Goal: Task Accomplishment & Management: Complete application form

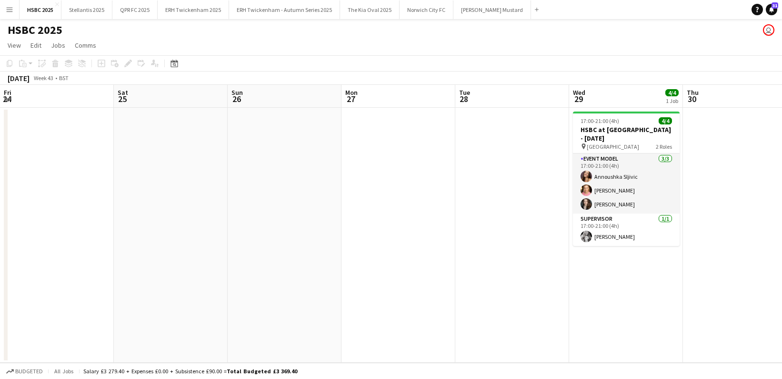
scroll to position [0, 328]
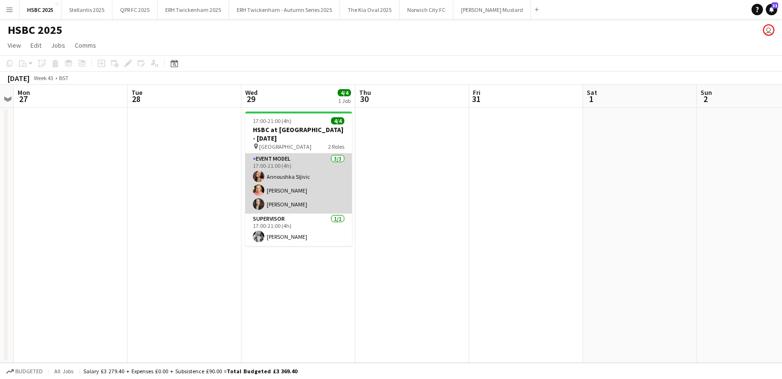
click at [290, 168] on app-card-role "Event Model 3/3 17:00-21:00 (4h) Annoushka Sljivic Helen Penney Becky Bush" at bounding box center [298, 183] width 107 height 60
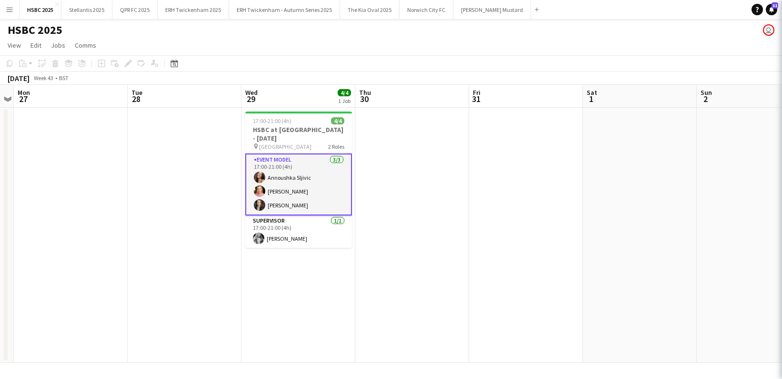
scroll to position [0, 328]
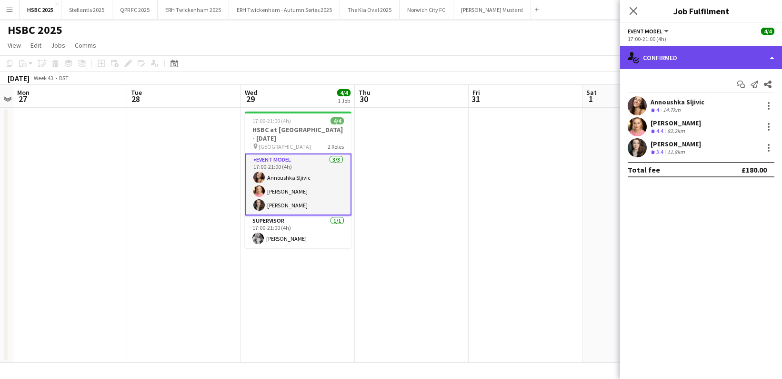
click at [650, 56] on div "single-neutral-actions-check-2 Confirmed" at bounding box center [701, 57] width 162 height 23
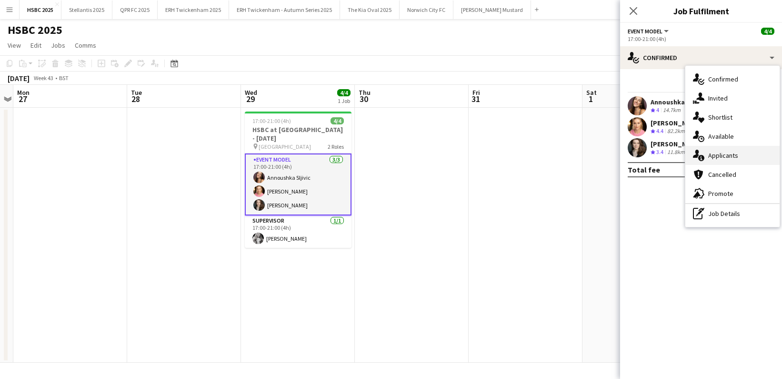
click at [729, 157] on span "Applicants" at bounding box center [723, 155] width 30 height 9
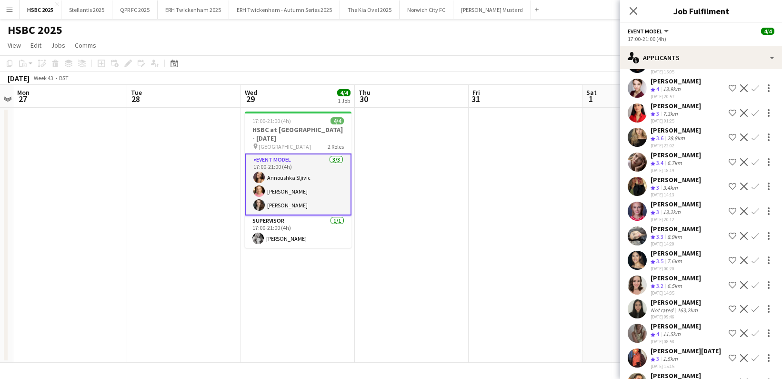
scroll to position [238, 0]
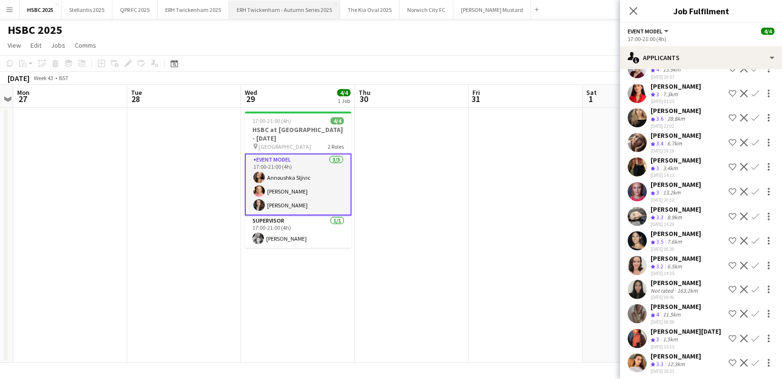
click at [254, 15] on button "ERH Twickenham - Autumn Series 2025 Close" at bounding box center [284, 9] width 111 height 19
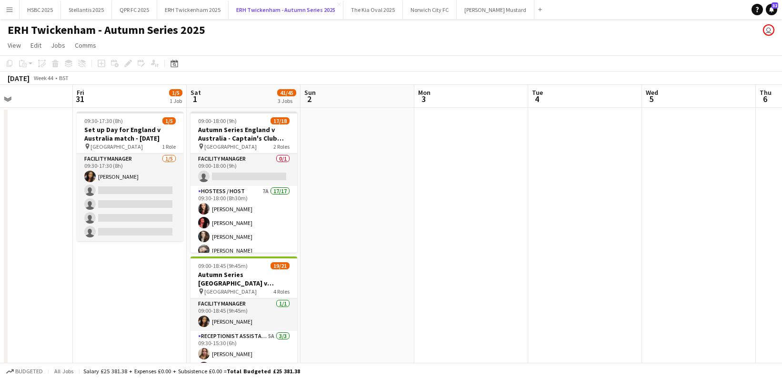
scroll to position [0, 274]
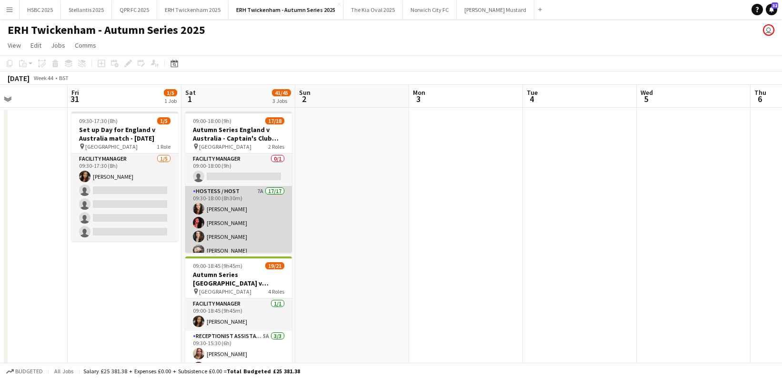
click at [248, 217] on app-card-role "Hostess / Host 7A 17/17 09:30-18:00 (8h30m) Hettie Pearson Victoria Pricinoc Be…" at bounding box center [238, 314] width 107 height 256
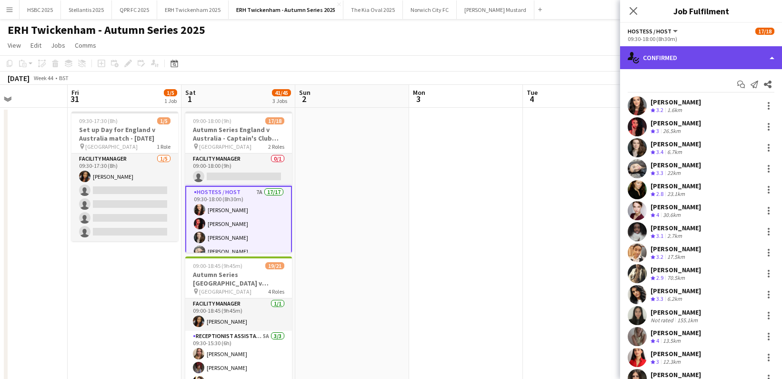
click at [663, 56] on div "single-neutral-actions-check-2 Confirmed" at bounding box center [701, 57] width 162 height 23
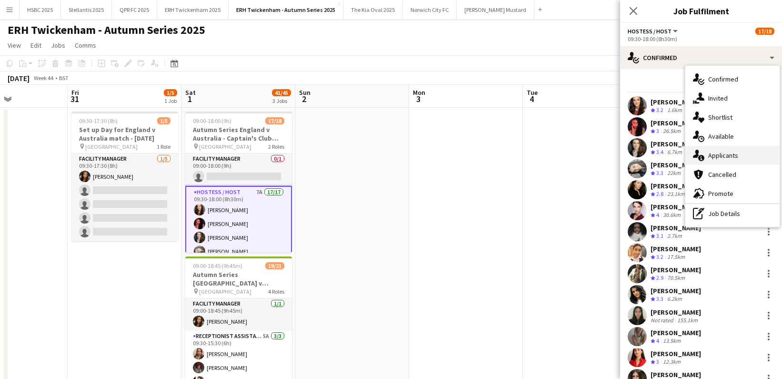
click at [739, 158] on div "single-neutral-actions-information Applicants" at bounding box center [732, 155] width 94 height 19
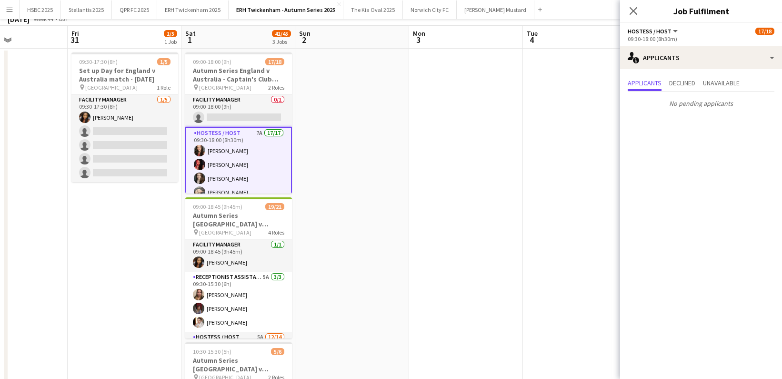
scroll to position [82, 0]
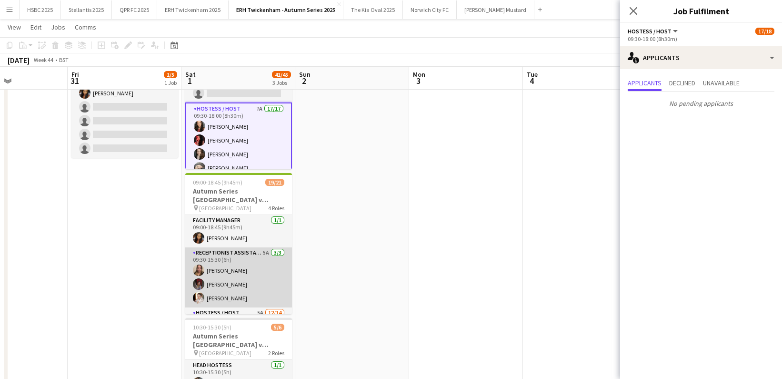
click at [246, 277] on app-card-role "Receptionist Assistant 5A 3/3 09:30-15:30 (6h) Clara Jackson Tharisa Cotterill …" at bounding box center [238, 277] width 107 height 60
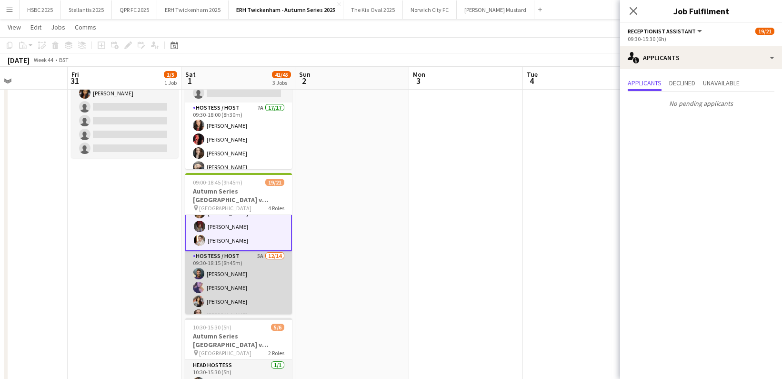
scroll to position [61, 0]
click at [249, 274] on app-card-role "Hostess / Host 5A 12/14 09:30-18:15 (8h45m) andrea vischetti Leyla Tovar Lorena…" at bounding box center [238, 354] width 107 height 212
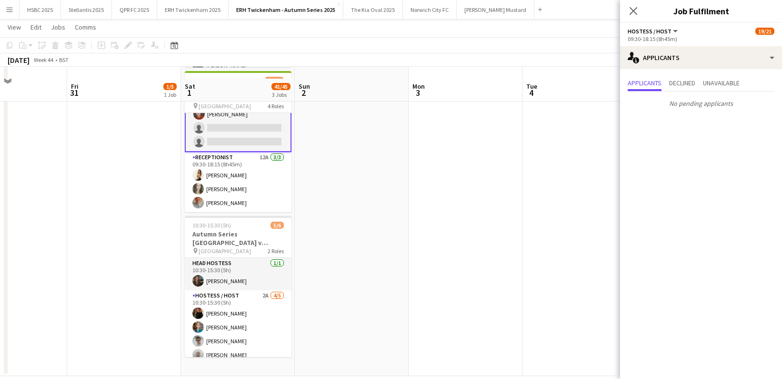
scroll to position [196, 0]
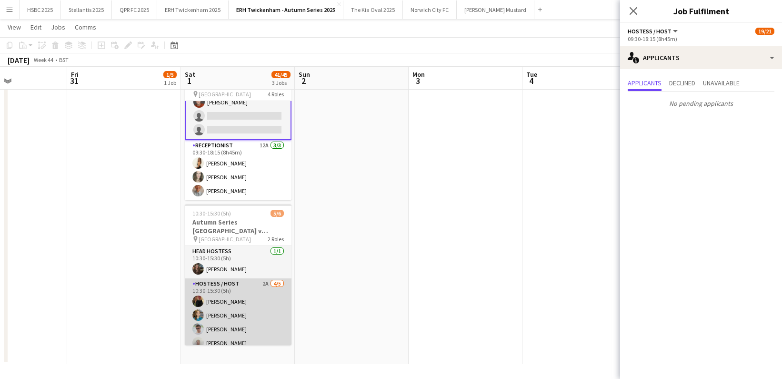
click at [250, 323] on app-card-role "Hostess / Host 2A 4/5 10:30-15:30 (5h) gema barahona Sara Bartoli William Fife …" at bounding box center [238, 322] width 107 height 88
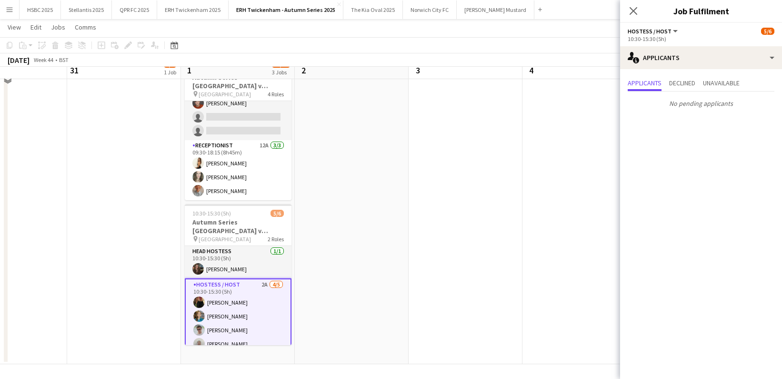
scroll to position [0, 0]
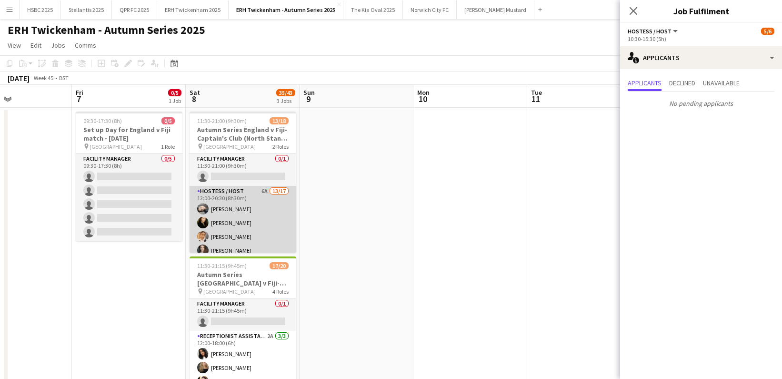
click at [241, 218] on app-card-role "Hostess / Host 6A 13/17 12:00-20:30 (8h30m) Maryam Tavakkoli Nicole Russo Marie…" at bounding box center [243, 312] width 107 height 253
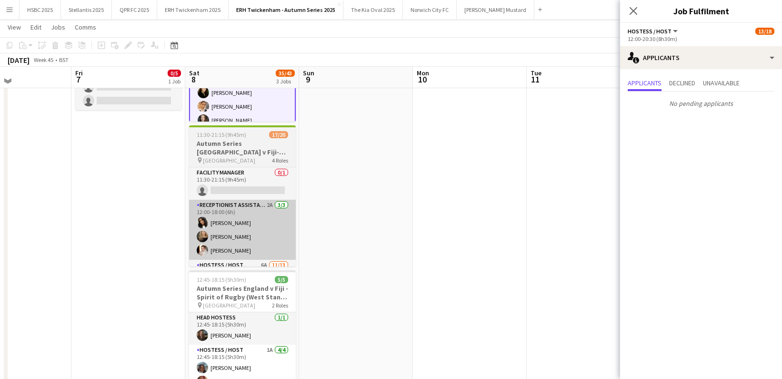
scroll to position [129, 0]
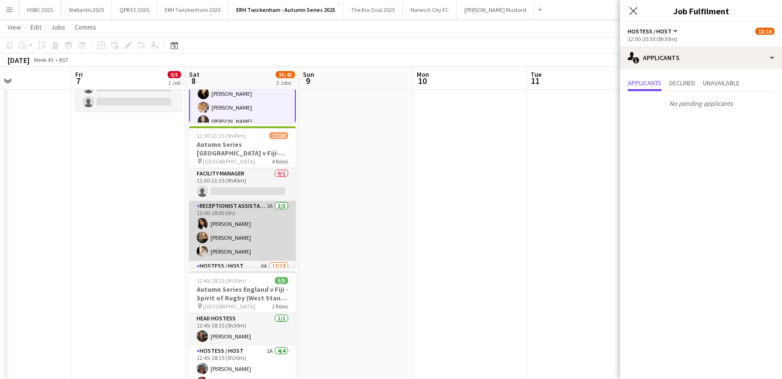
click at [249, 225] on app-card-role "Receptionist Assistant 2A 3/3 12:00-18:00 (6h) Karishma Purohit Issy Byrne Anas…" at bounding box center [242, 230] width 107 height 60
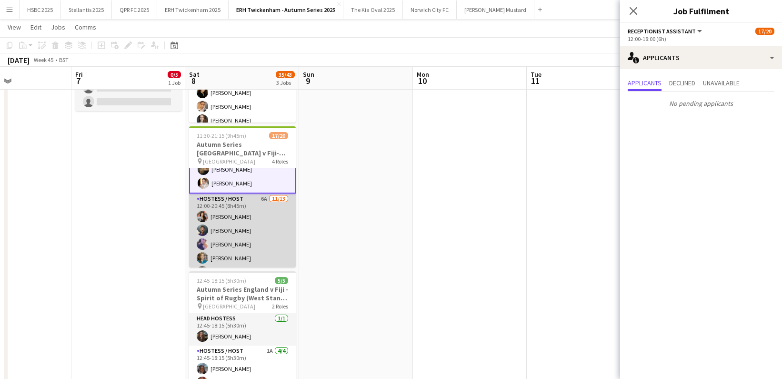
click at [249, 225] on app-card-role "Hostess / Host 6A 11/13 12:00-20:45 (8h45m) Lorena Russano andrea vischetti Ley…" at bounding box center [242, 292] width 107 height 198
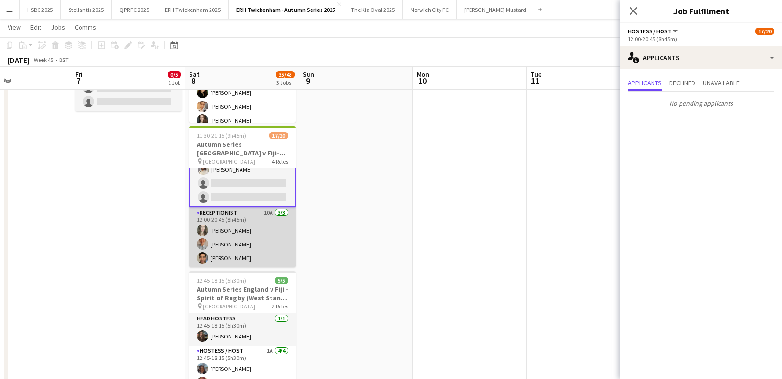
click at [249, 226] on app-card-role "Receptionist 10A 3/3 12:00-20:45 (8h45m) Malgorzata Tracz Anna Sheveka Bryson L…" at bounding box center [242, 237] width 107 height 60
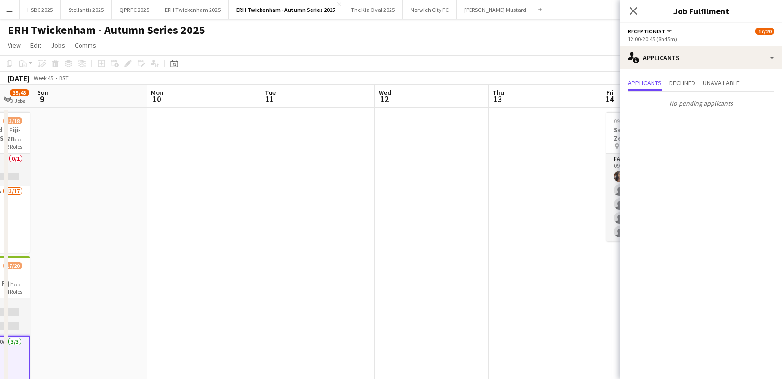
scroll to position [0, 309]
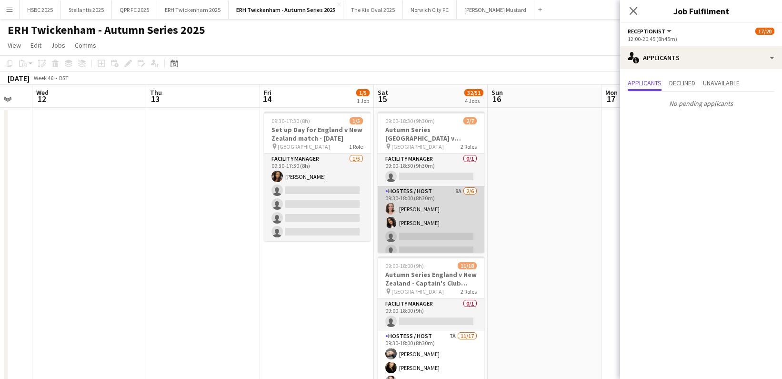
click at [452, 230] on app-card-role "Hostess / Host 8A 2/6 09:30-18:00 (8h30m) Samantha Engelbrecht Karishma Purohit…" at bounding box center [431, 236] width 107 height 101
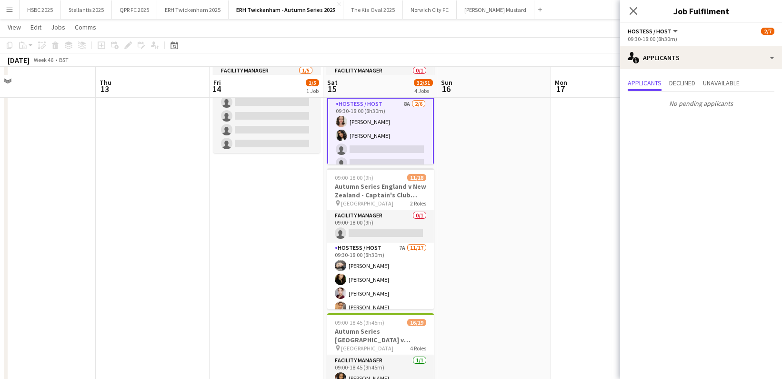
scroll to position [99, 0]
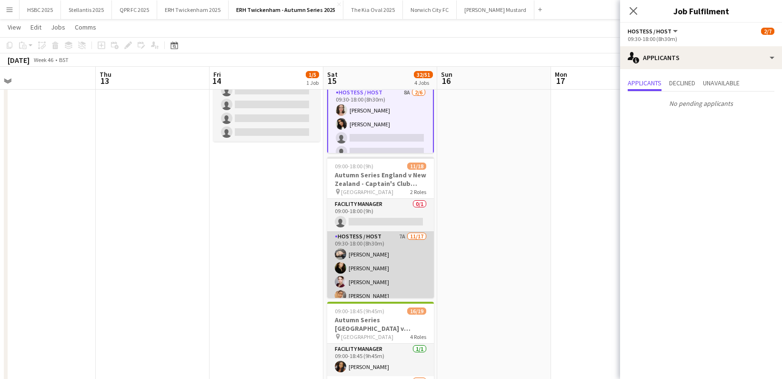
click at [389, 267] on app-card-role "Hostess / Host 7A 11/17 09:30-18:00 (8h30m) Maryam Tavakkoli Nicole Russo Erika…" at bounding box center [380, 357] width 107 height 253
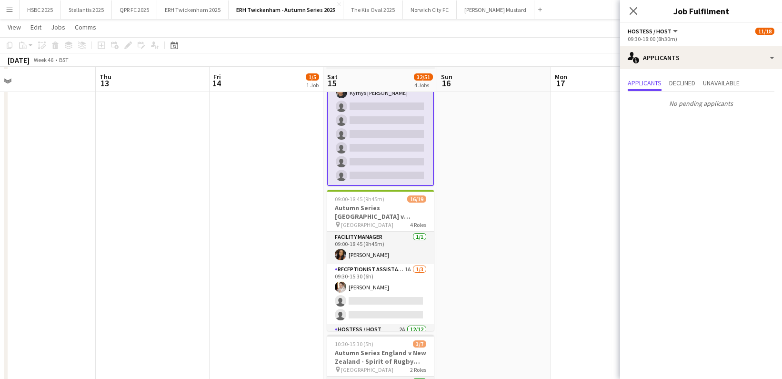
scroll to position [213, 0]
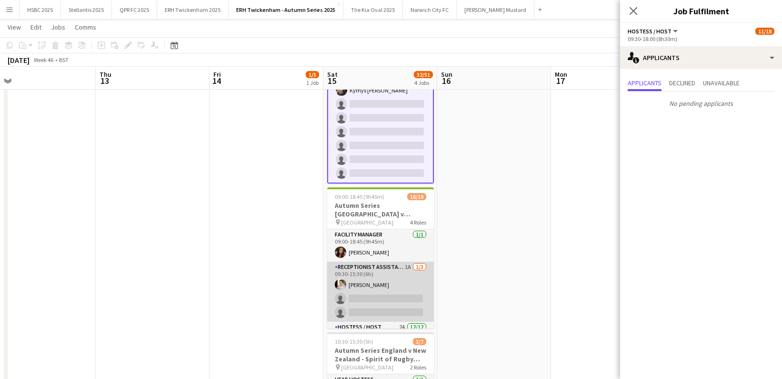
click at [390, 286] on app-card-role "Receptionist Assistant 1A 1/3 09:30-15:30 (6h) Anastasiia Savina single-neutral…" at bounding box center [380, 291] width 107 height 60
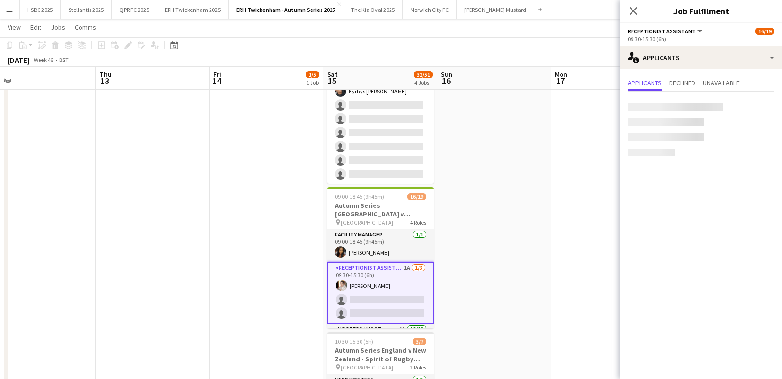
scroll to position [187, 0]
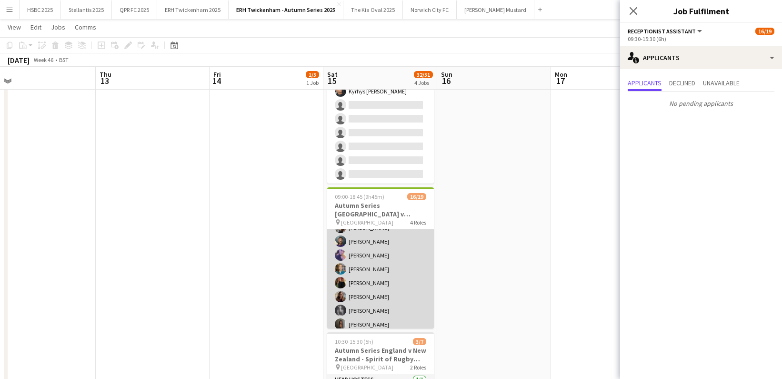
click at [391, 285] on app-card-role "Hostess / Host 2A 12/12 09:30-18:15 (8h45m) Beatrice Carrozzo Lorena Russano an…" at bounding box center [380, 282] width 107 height 184
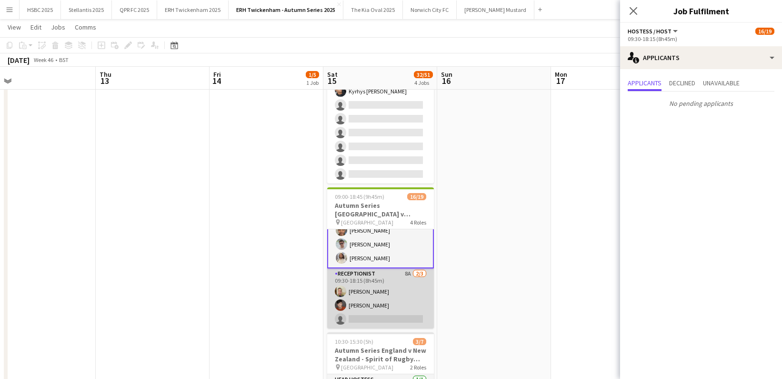
click at [392, 285] on app-card-role "Receptionist 8A 2/3 09:30-18:15 (8h45m) Scott Wilson Roger Barber single-neutra…" at bounding box center [380, 298] width 107 height 60
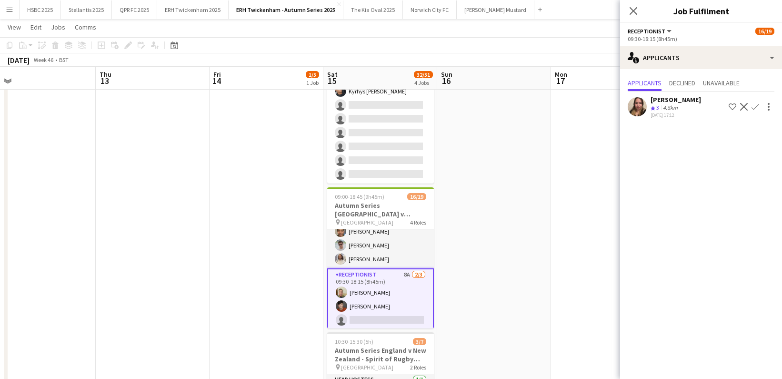
click at [634, 100] on app-user-avatar at bounding box center [637, 106] width 19 height 19
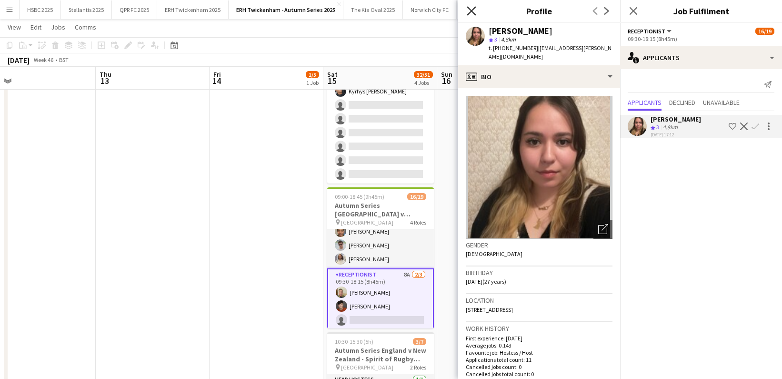
click at [471, 10] on icon at bounding box center [471, 10] width 9 height 9
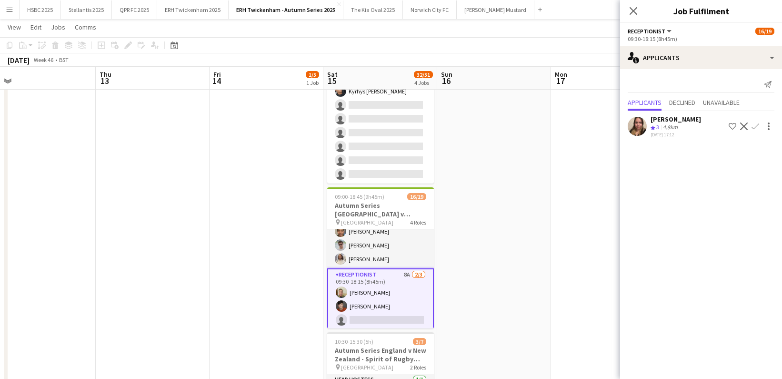
click at [497, 168] on app-date-cell at bounding box center [494, 193] width 114 height 598
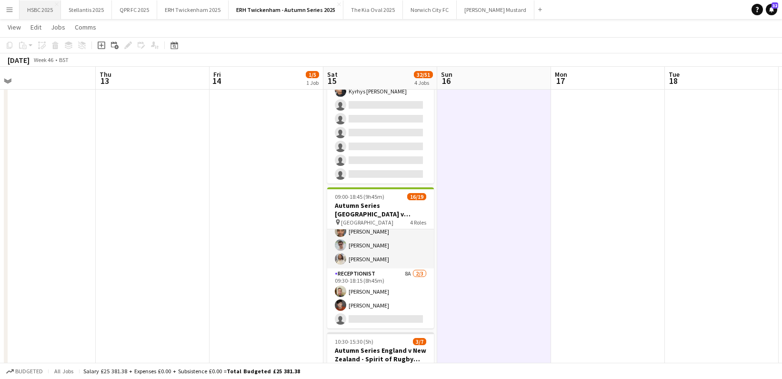
click at [43, 14] on button "HSBC 2025 Close" at bounding box center [40, 9] width 41 height 19
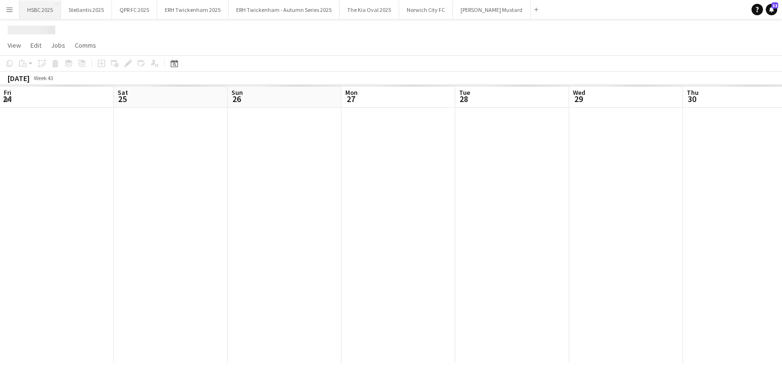
scroll to position [0, 328]
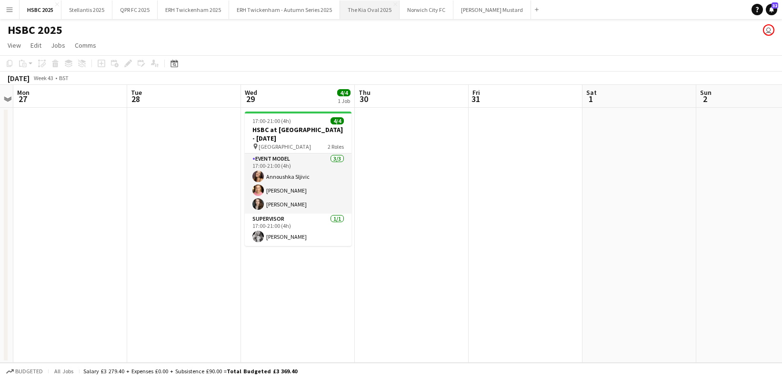
click at [370, 10] on button "The Kia Oval 2025 Close" at bounding box center [370, 9] width 60 height 19
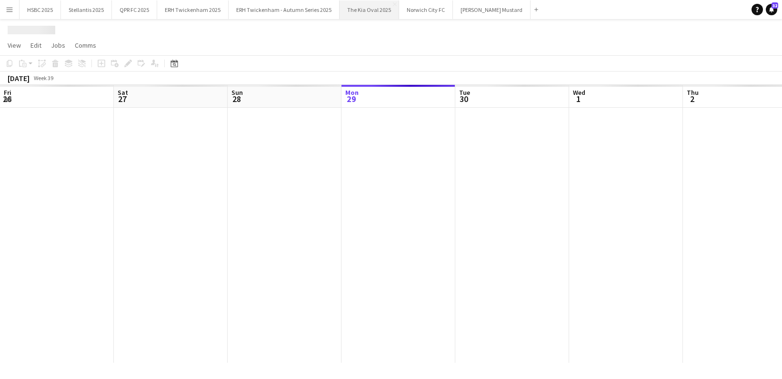
scroll to position [0, 228]
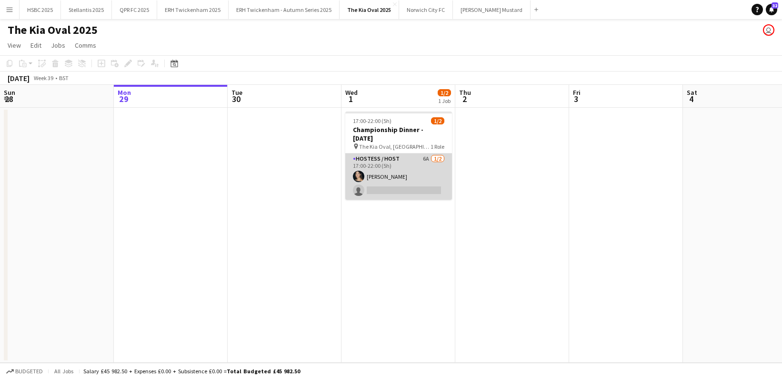
click at [373, 166] on app-card-role "Hostess / Host 6A [DATE] 17:00-22:00 (5h) [PERSON_NAME] single-neutral-actions" at bounding box center [398, 176] width 107 height 46
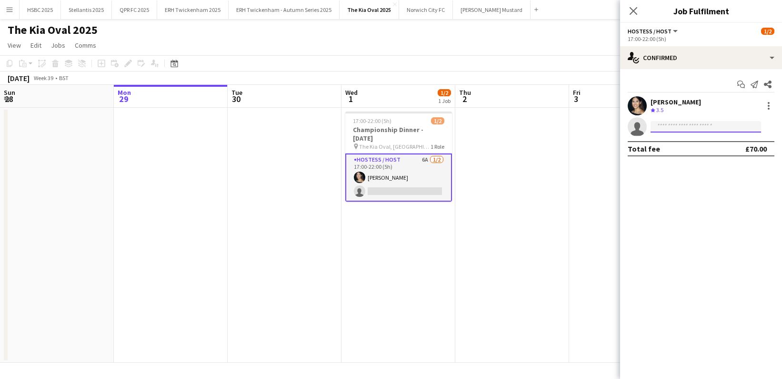
click at [699, 129] on input at bounding box center [705, 126] width 110 height 11
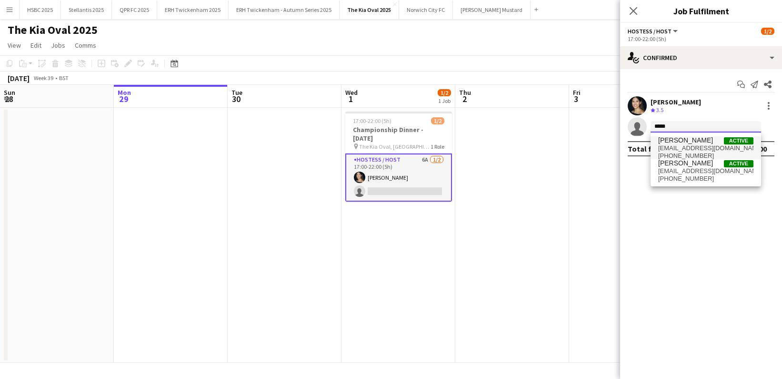
type input "*****"
click at [710, 149] on span "[EMAIL_ADDRESS][DOMAIN_NAME]" at bounding box center [705, 148] width 95 height 8
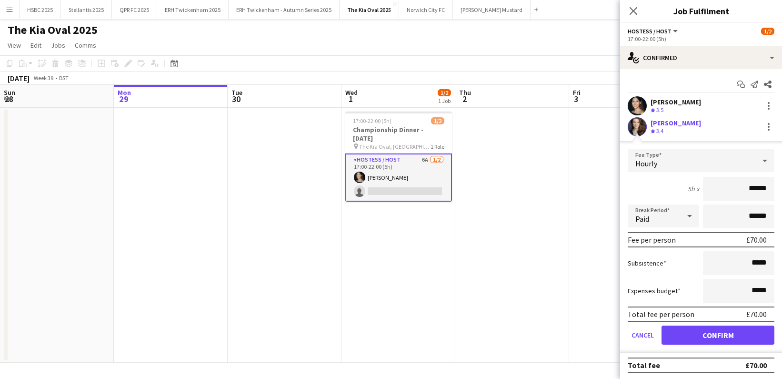
click button "Confirm" at bounding box center [717, 334] width 113 height 19
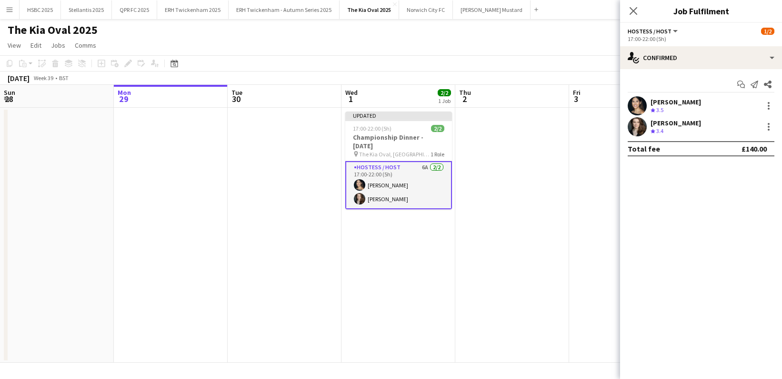
click at [551, 134] on app-date-cell at bounding box center [512, 235] width 114 height 255
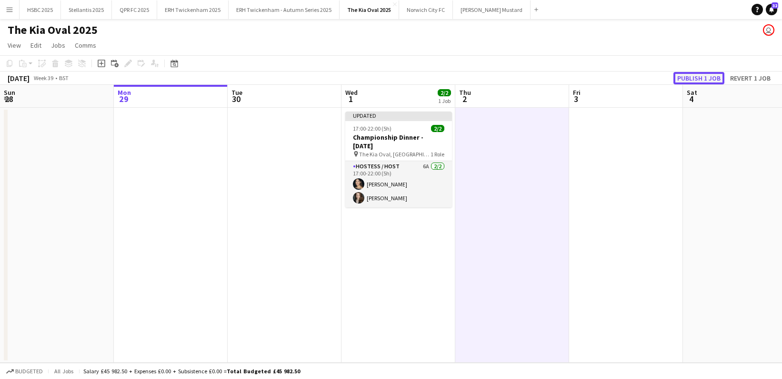
click at [705, 75] on button "Publish 1 job" at bounding box center [698, 78] width 51 height 12
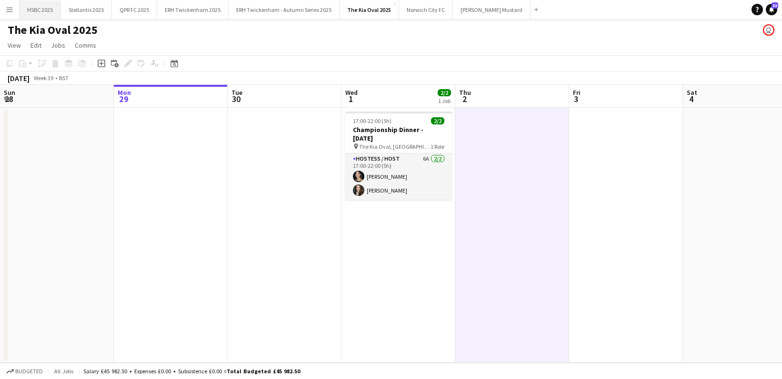
click at [33, 9] on button "HSBC 2025 Close" at bounding box center [40, 9] width 41 height 19
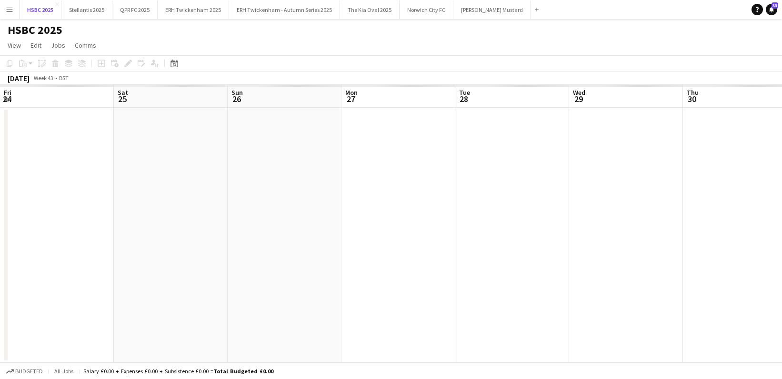
scroll to position [0, 328]
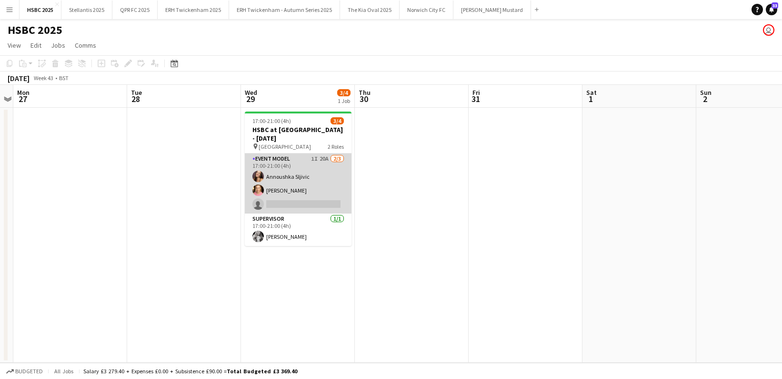
click at [307, 179] on app-card-role "Event Model 1I 20A [DATE] 17:00-21:00 (4h) Annoushka Sljivic [PERSON_NAME] sing…" at bounding box center [298, 183] width 107 height 60
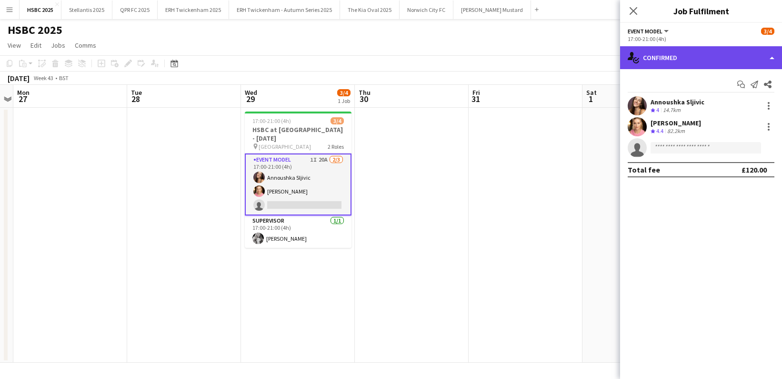
click at [693, 54] on div "single-neutral-actions-check-2 Confirmed" at bounding box center [701, 57] width 162 height 23
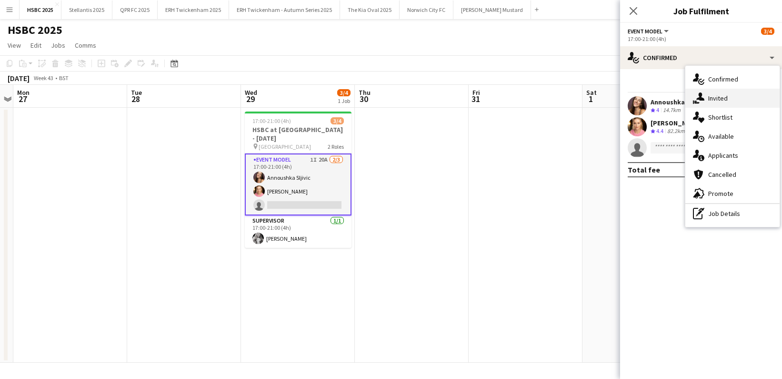
click at [744, 102] on div "single-neutral-actions-share-1 Invited" at bounding box center [732, 98] width 94 height 19
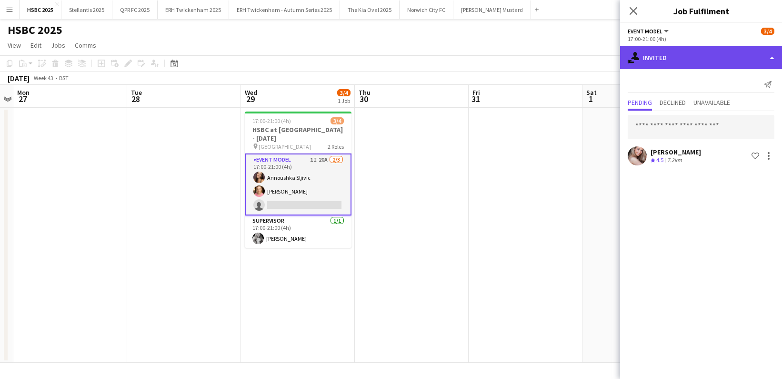
click at [706, 63] on div "single-neutral-actions-share-1 Invited" at bounding box center [701, 57] width 162 height 23
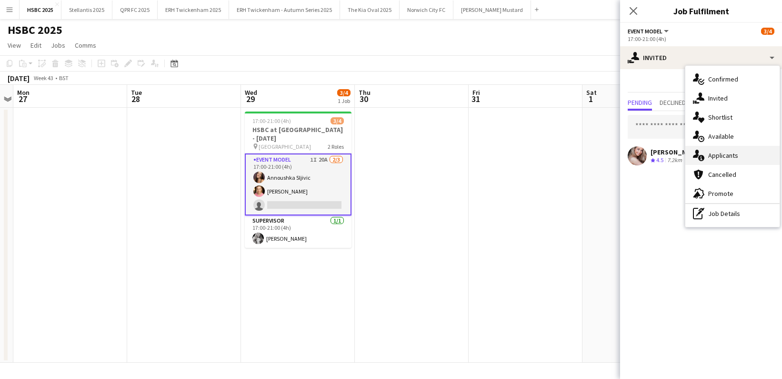
click at [745, 153] on div "single-neutral-actions-information Applicants" at bounding box center [732, 155] width 94 height 19
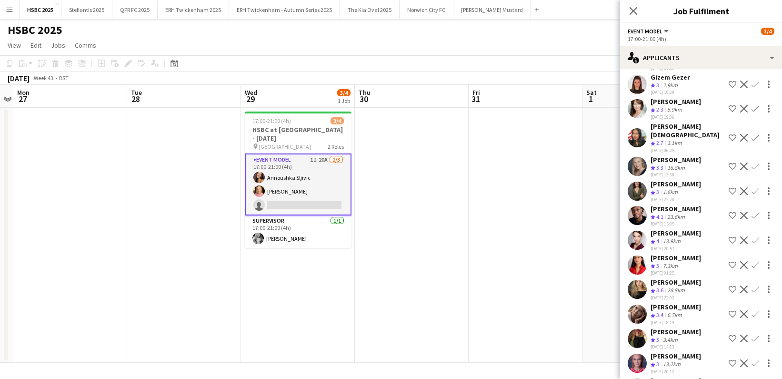
scroll to position [67, 0]
click at [758, 211] on app-icon "Confirm" at bounding box center [755, 215] width 8 height 8
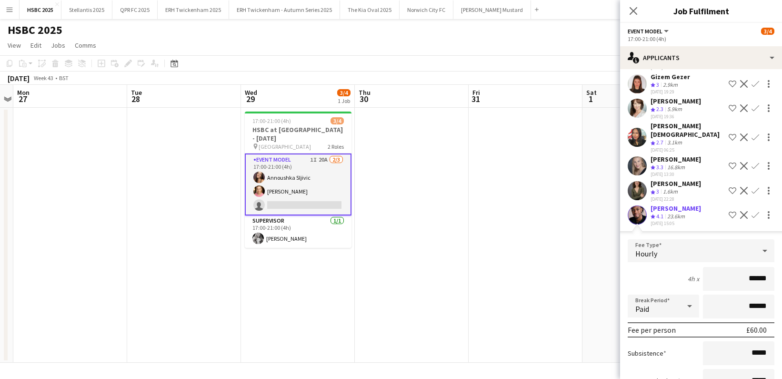
scroll to position [159, 0]
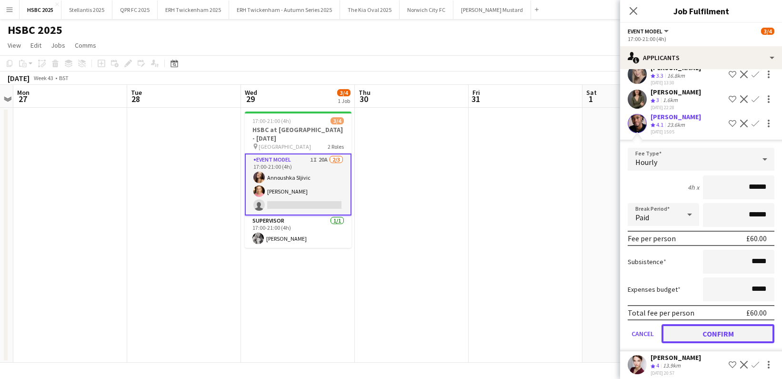
click at [720, 330] on button "Confirm" at bounding box center [717, 333] width 113 height 19
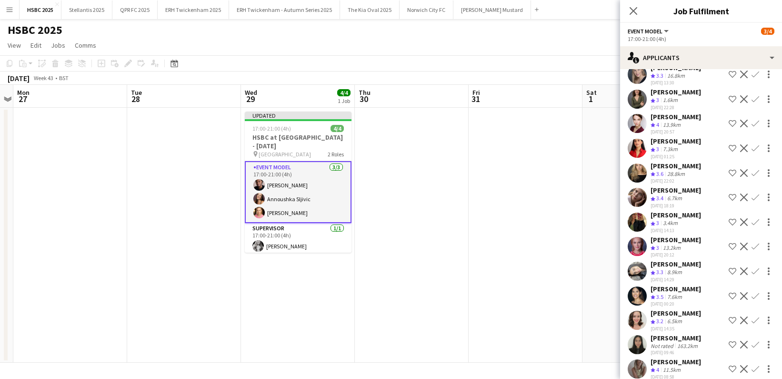
click at [413, 270] on app-date-cell at bounding box center [412, 235] width 114 height 255
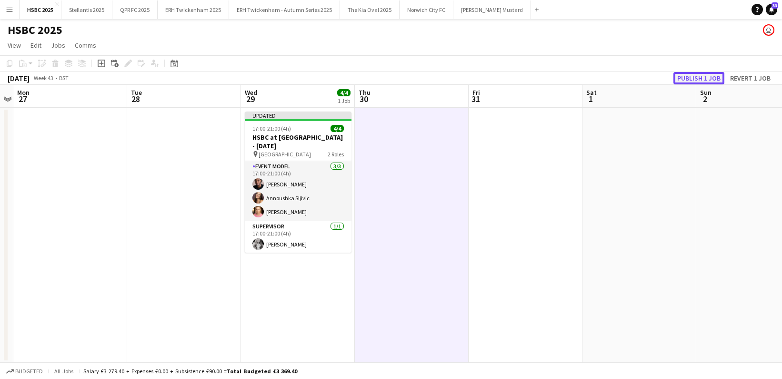
click at [715, 79] on button "Publish 1 job" at bounding box center [698, 78] width 51 height 12
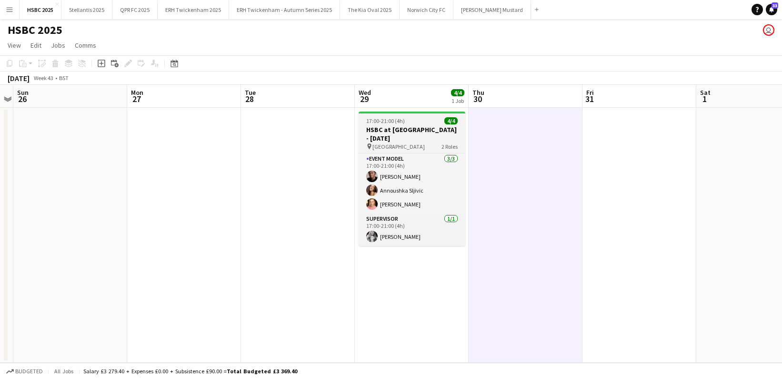
scroll to position [0, 266]
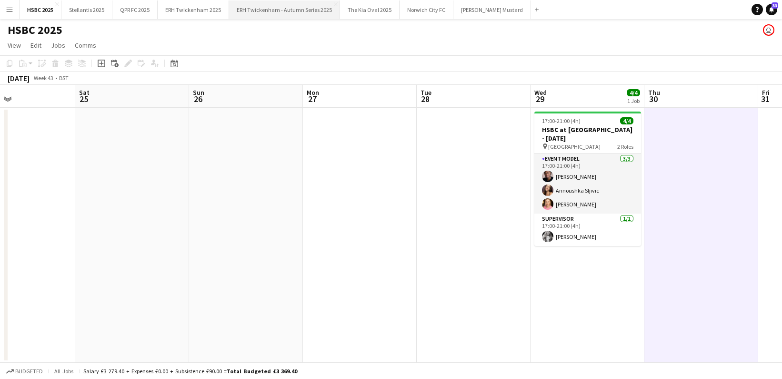
click at [270, 9] on button "ERH Twickenham - Autumn Series 2025 Close" at bounding box center [284, 9] width 111 height 19
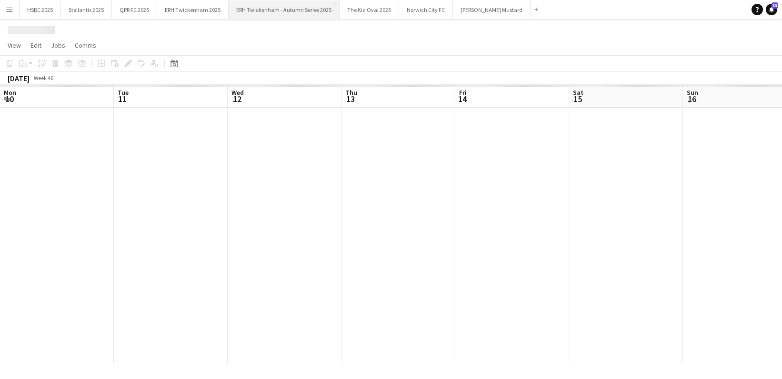
scroll to position [0, 246]
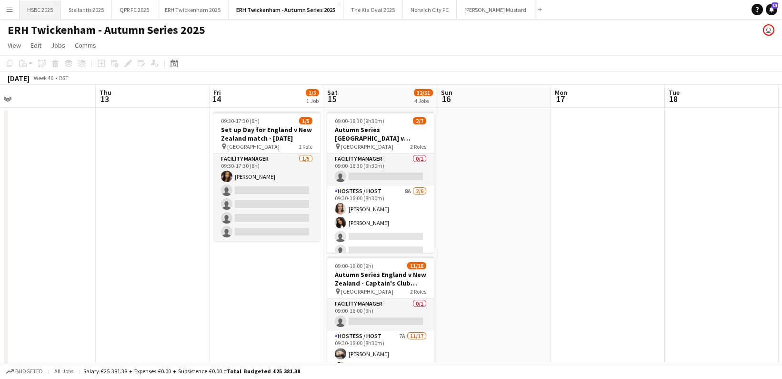
click at [45, 11] on button "HSBC 2025 Close" at bounding box center [40, 9] width 41 height 19
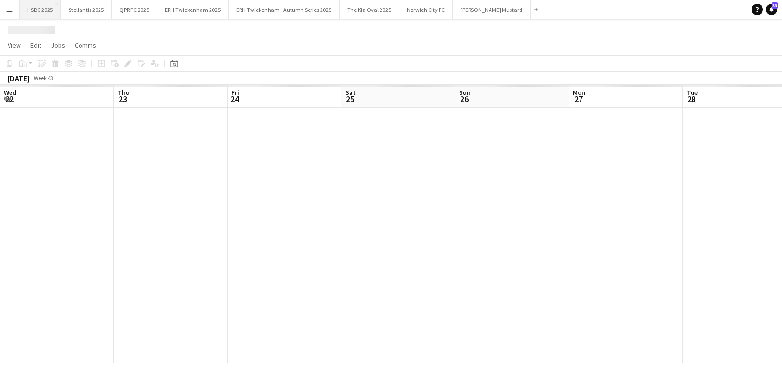
scroll to position [0, 266]
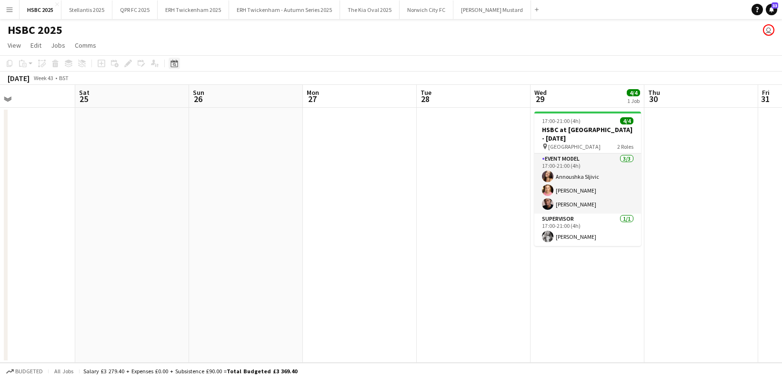
click at [178, 64] on icon at bounding box center [173, 64] width 7 height 8
click at [250, 94] on span "Next month" at bounding box center [251, 96] width 19 height 19
click at [241, 148] on span "8" at bounding box center [238, 147] width 11 height 11
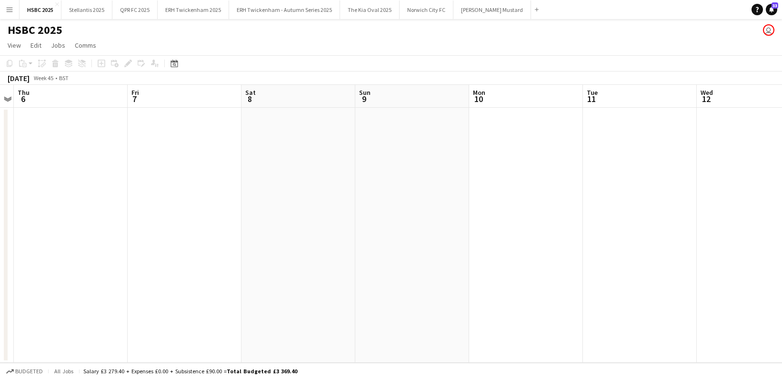
click at [260, 164] on app-date-cell at bounding box center [298, 235] width 114 height 255
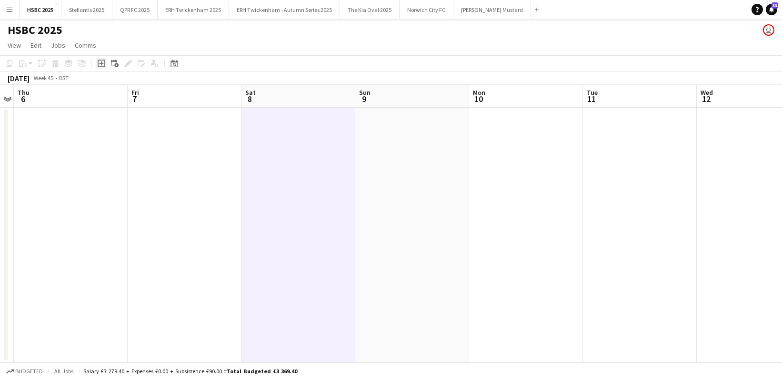
click at [102, 64] on icon "Add job" at bounding box center [102, 64] width 8 height 8
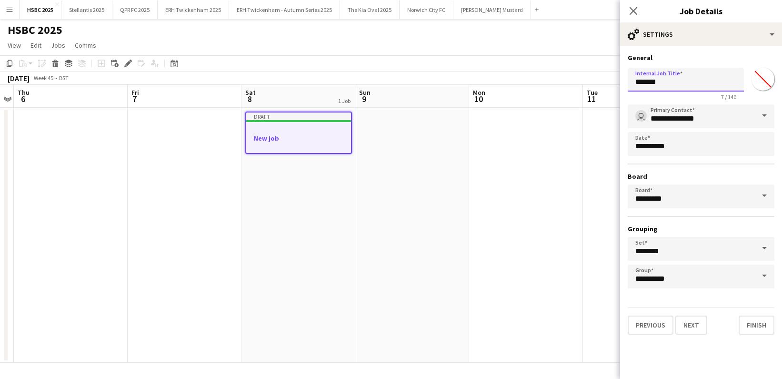
drag, startPoint x: 702, startPoint y: 80, endPoint x: 562, endPoint y: 76, distance: 140.5
click at [562, 76] on body "Menu Boards Boards Boards All jobs Status Workforce Workforce My Workforce Recr…" at bounding box center [391, 189] width 782 height 379
type input "**********"
click at [684, 320] on button "Next" at bounding box center [691, 324] width 32 height 19
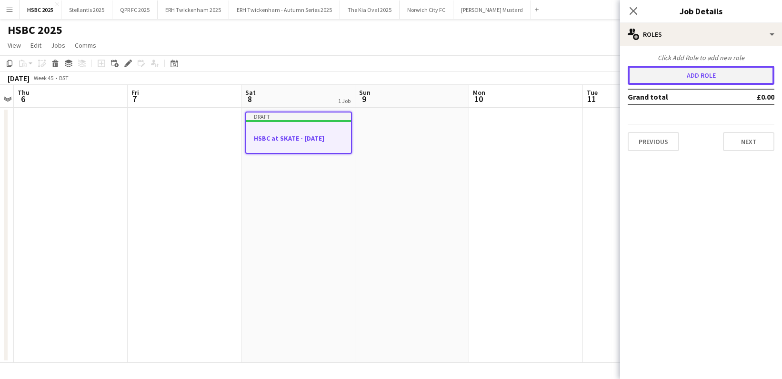
click at [687, 71] on button "Add role" at bounding box center [701, 75] width 147 height 19
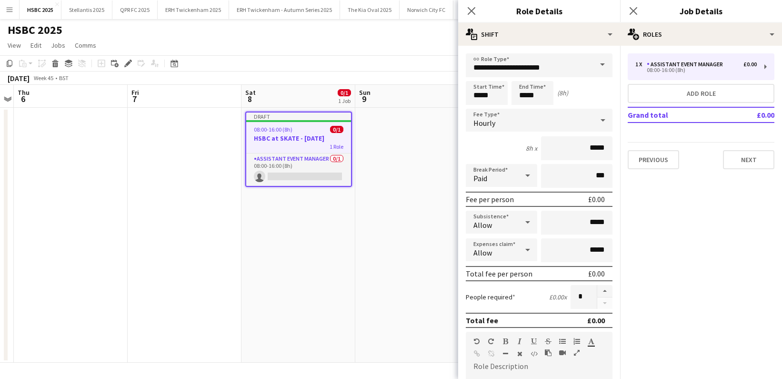
click at [595, 64] on span at bounding box center [602, 64] width 20 height 23
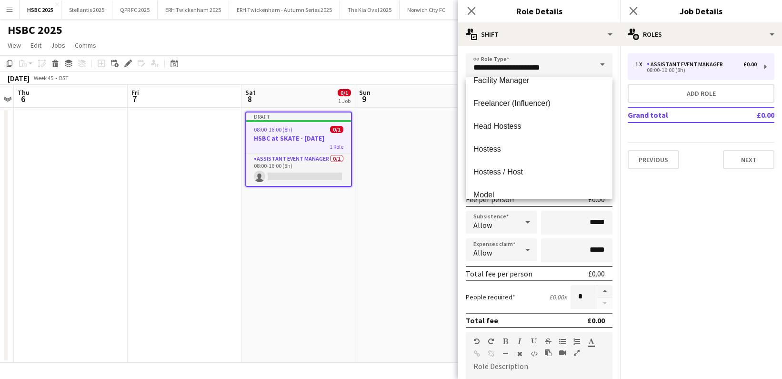
scroll to position [289, 0]
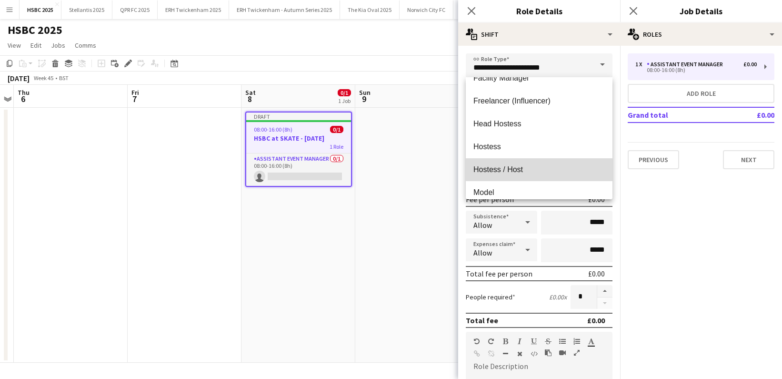
click at [571, 162] on mat-option "Hostess / Host" at bounding box center [539, 169] width 147 height 23
type input "**********"
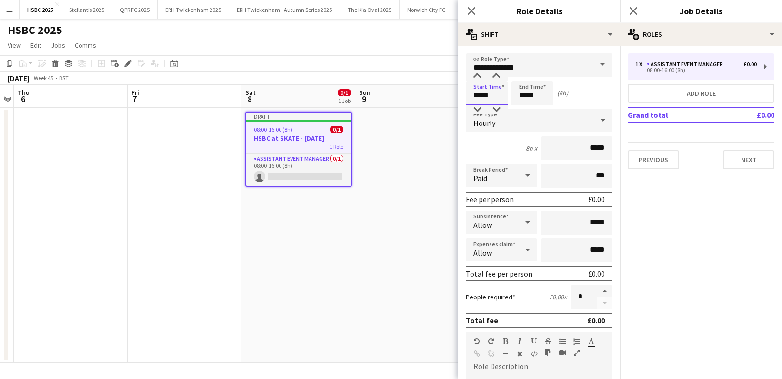
click at [472, 95] on input "*****" at bounding box center [487, 93] width 42 height 24
type input "*****"
click at [592, 147] on input "*****" at bounding box center [576, 148] width 71 height 24
type input "******"
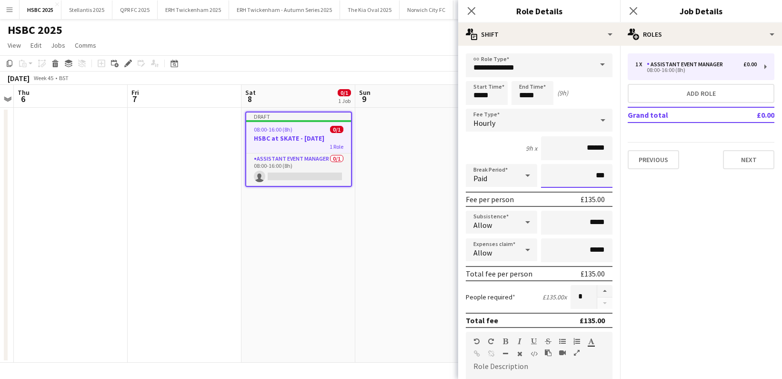
click at [589, 175] on input "***" at bounding box center [576, 176] width 71 height 24
type input "****"
click at [589, 297] on input "*" at bounding box center [583, 297] width 26 height 24
type input "**"
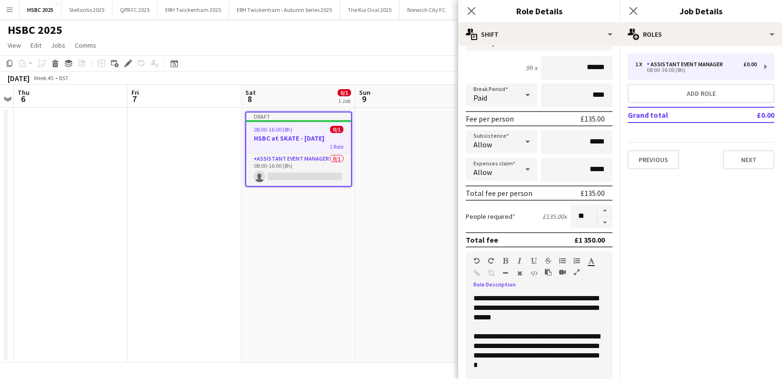
scroll to position [90, 0]
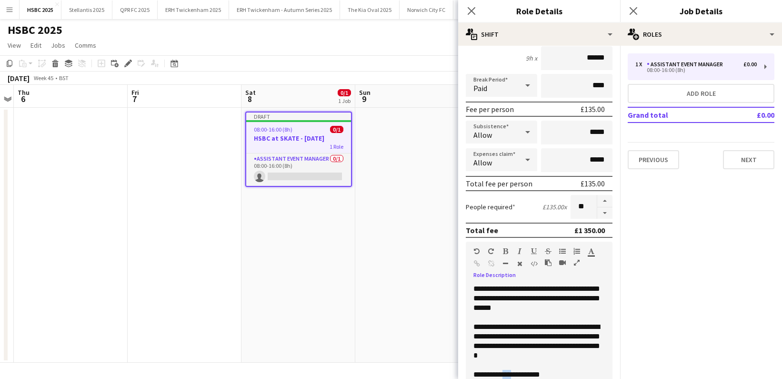
drag, startPoint x: 518, startPoint y: 373, endPoint x: 506, endPoint y: 372, distance: 12.4
click at [506, 372] on div "**********" at bounding box center [538, 374] width 131 height 10
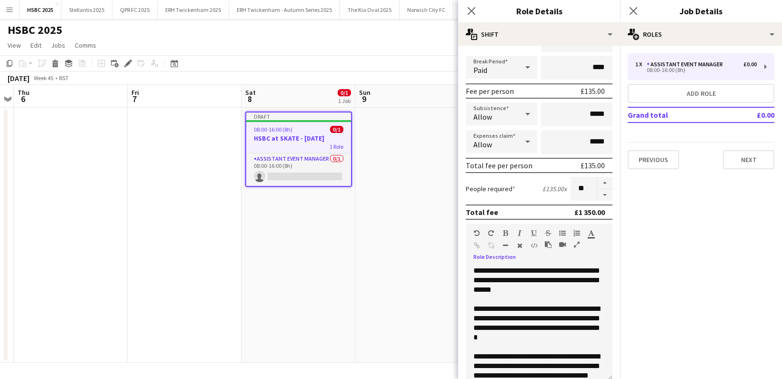
scroll to position [55, 0]
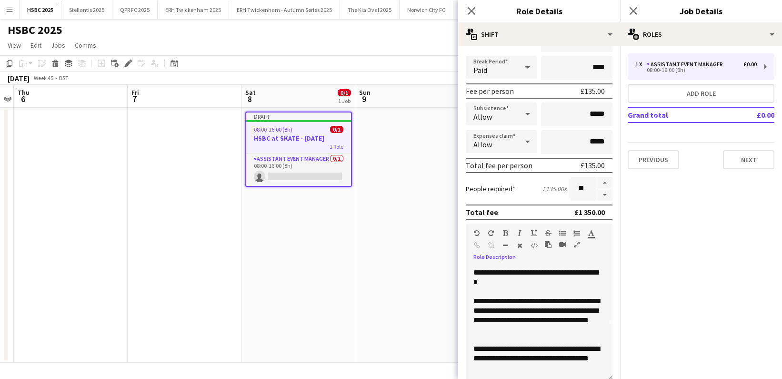
click at [509, 356] on div "**********" at bounding box center [538, 358] width 131 height 29
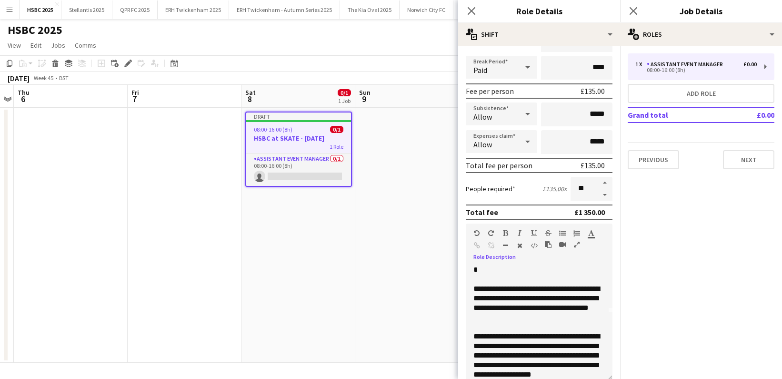
scroll to position [77, 0]
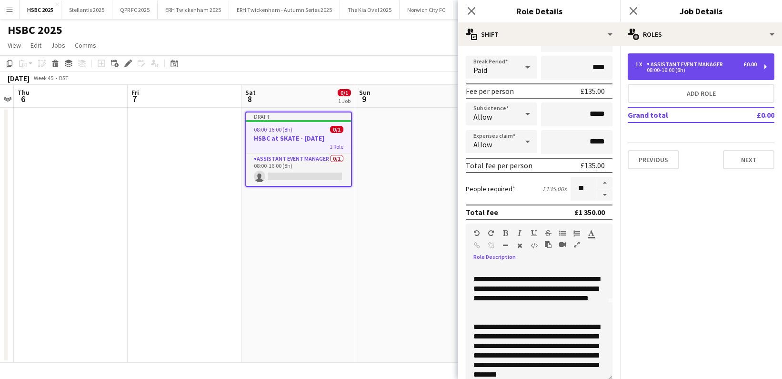
click at [670, 60] on div "1 x Assistant Event Manager £0.00 08:00-16:00 (8h)" at bounding box center [701, 66] width 147 height 27
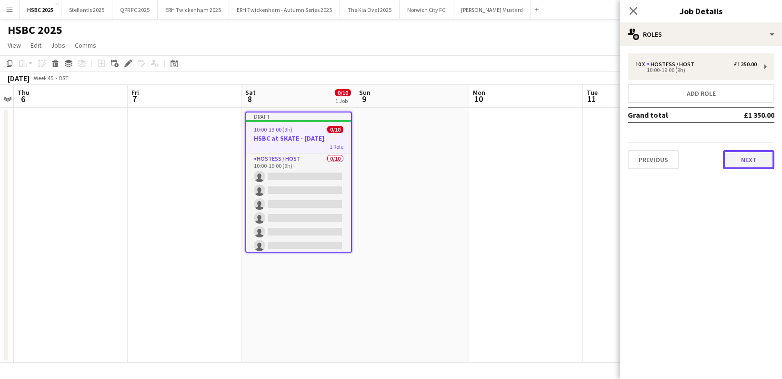
click at [753, 162] on button "Next" at bounding box center [748, 159] width 51 height 19
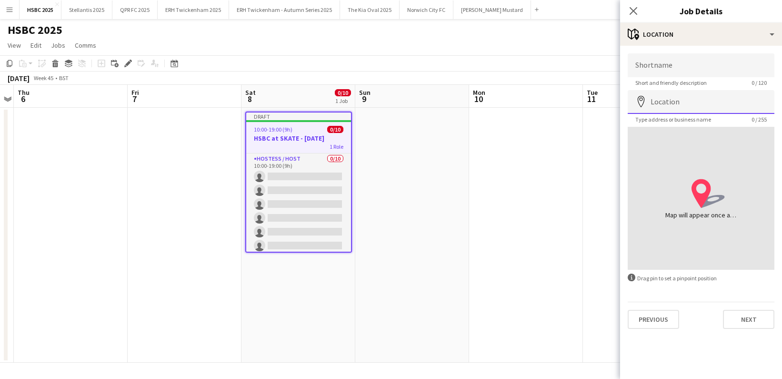
click at [680, 100] on input "Location" at bounding box center [701, 102] width 147 height 24
paste input "********"
type input "**********"
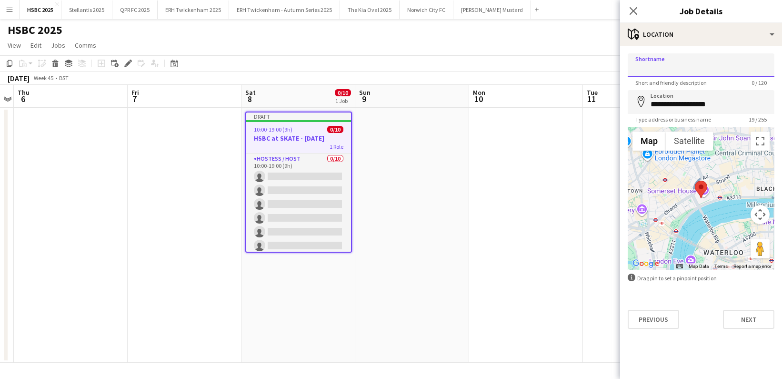
click at [655, 68] on input "Shortname" at bounding box center [701, 65] width 147 height 24
type input "**********"
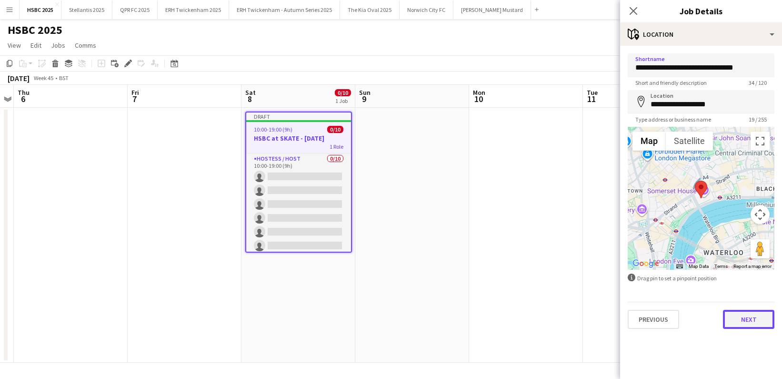
click at [746, 318] on button "Next" at bounding box center [748, 319] width 51 height 19
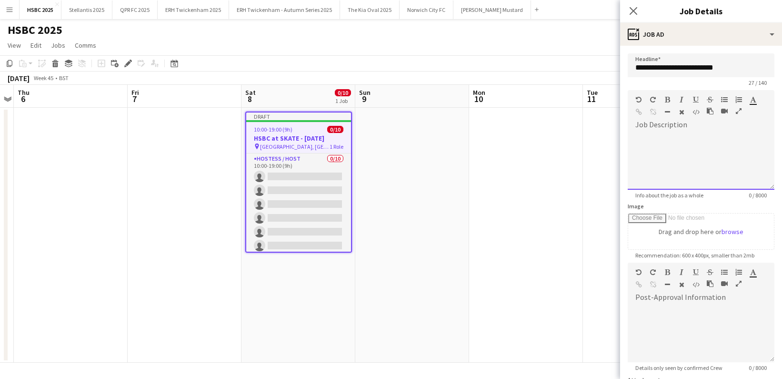
click at [677, 135] on div at bounding box center [701, 160] width 147 height 57
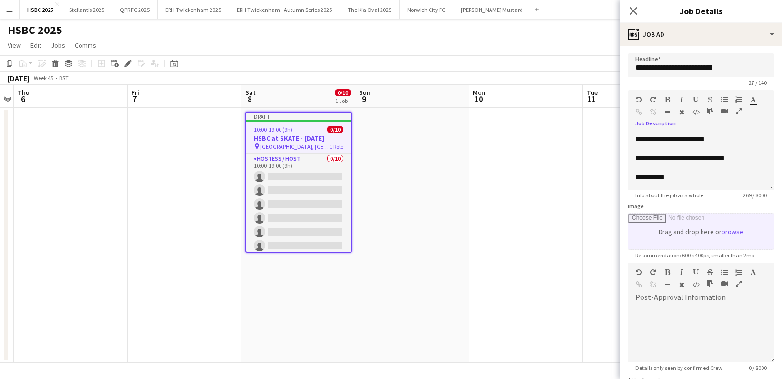
click at [681, 227] on input "Image" at bounding box center [701, 231] width 146 height 36
type input "**********"
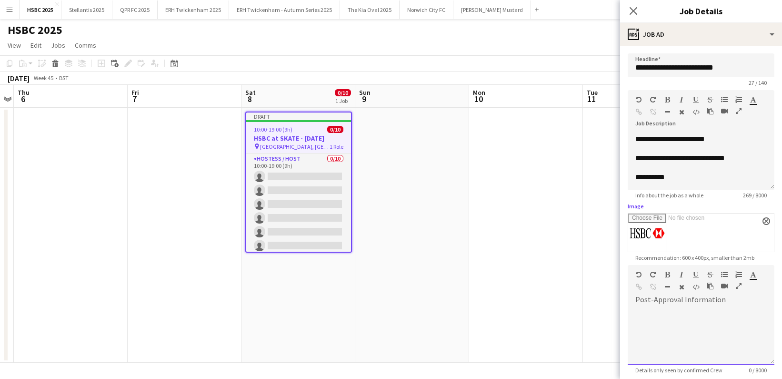
click at [736, 315] on div at bounding box center [701, 335] width 147 height 57
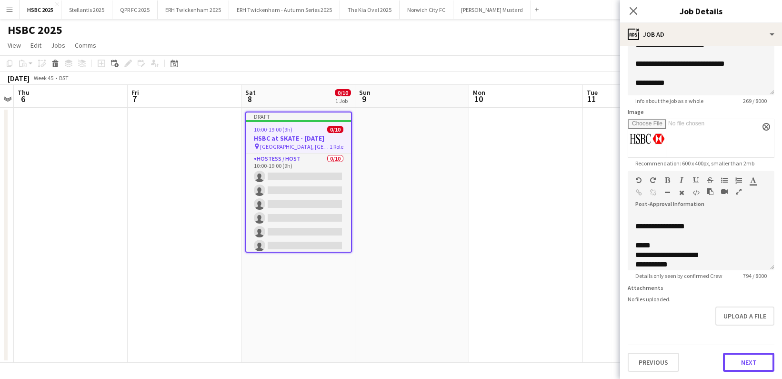
click at [739, 361] on button "Next" at bounding box center [748, 361] width 51 height 19
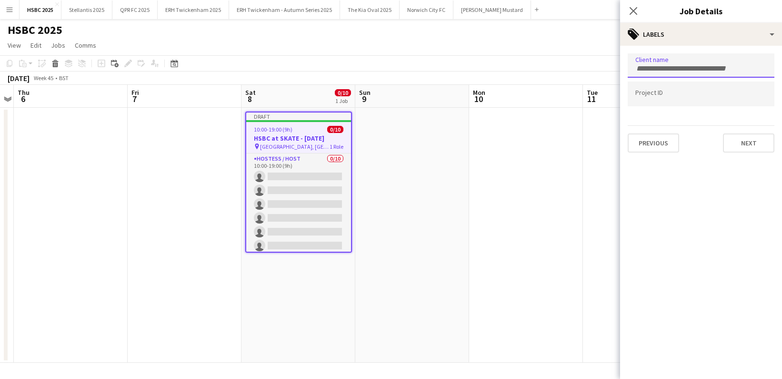
click at [699, 70] on input "Type to search client labels..." at bounding box center [700, 68] width 131 height 9
type input "****"
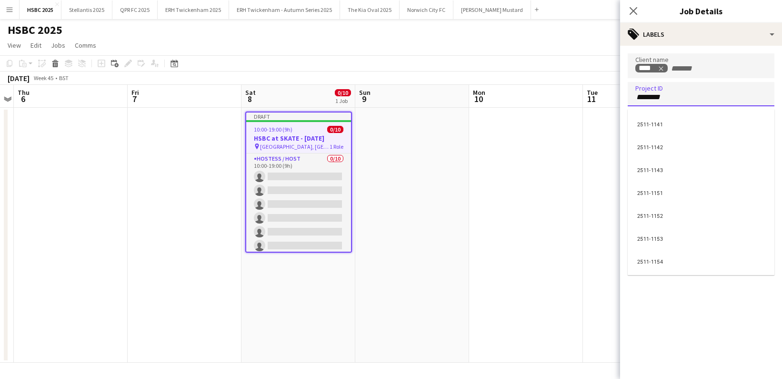
type input "*********"
click at [751, 148] on button "Next" at bounding box center [748, 142] width 51 height 19
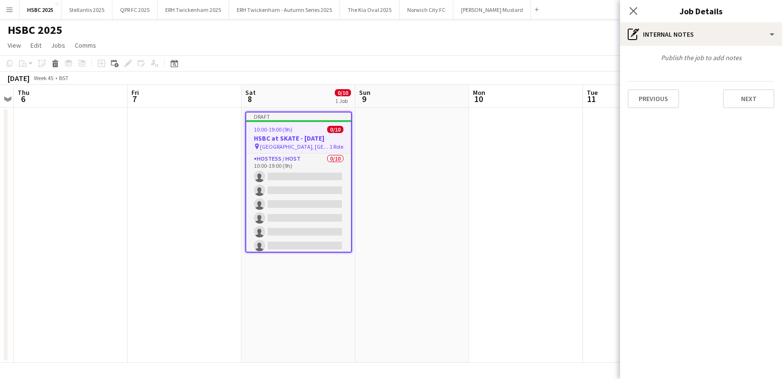
click at [491, 156] on app-date-cell at bounding box center [526, 235] width 114 height 255
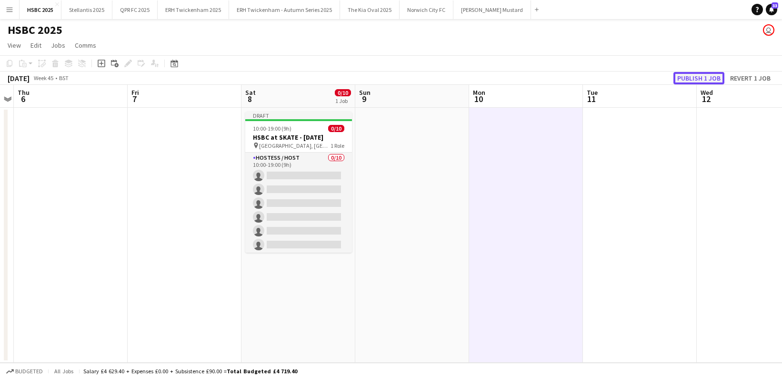
click at [689, 78] on button "Publish 1 job" at bounding box center [698, 78] width 51 height 12
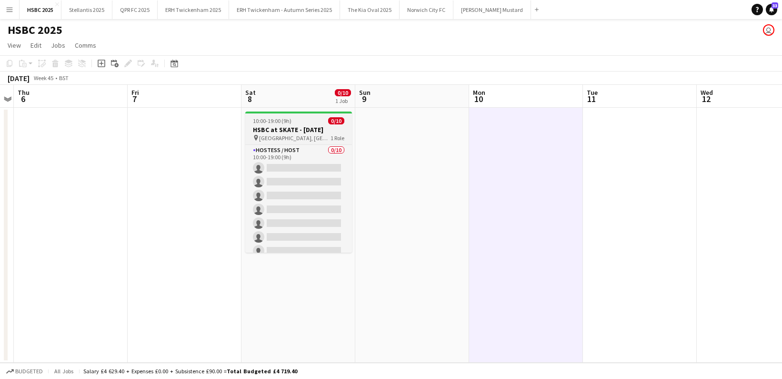
click at [326, 138] on span "[GEOGRAPHIC_DATA], [GEOGRAPHIC_DATA], [GEOGRAPHIC_DATA]" at bounding box center [294, 137] width 71 height 7
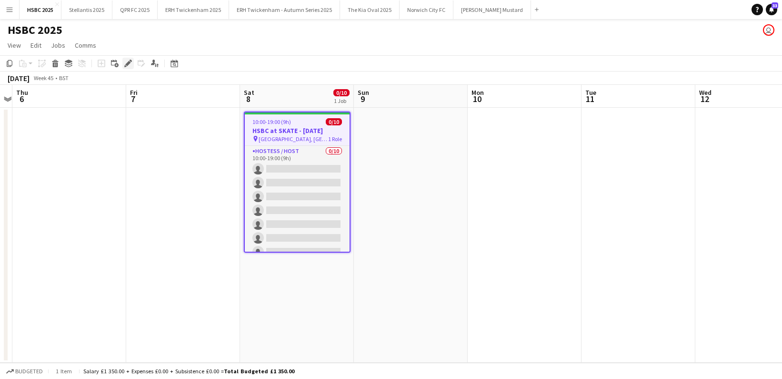
click at [129, 63] on icon at bounding box center [127, 63] width 5 height 5
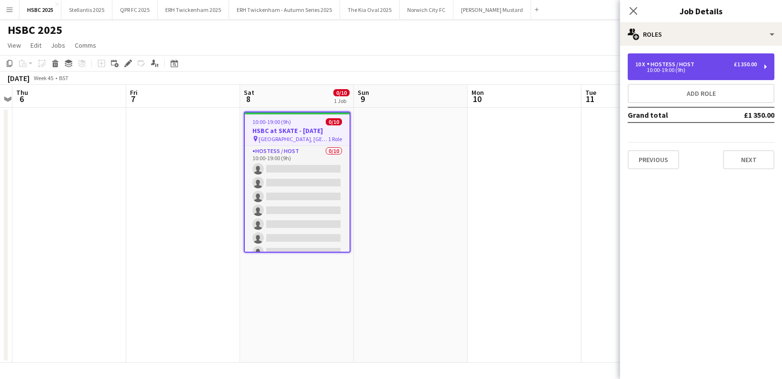
click at [704, 69] on div "10:00-19:00 (9h)" at bounding box center [695, 70] width 121 height 5
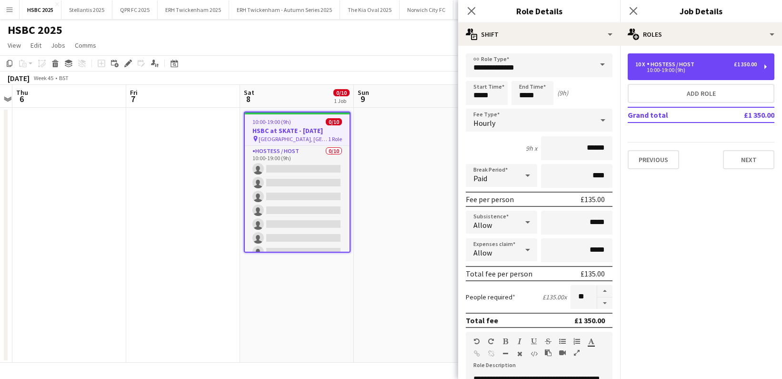
scroll to position [245, 0]
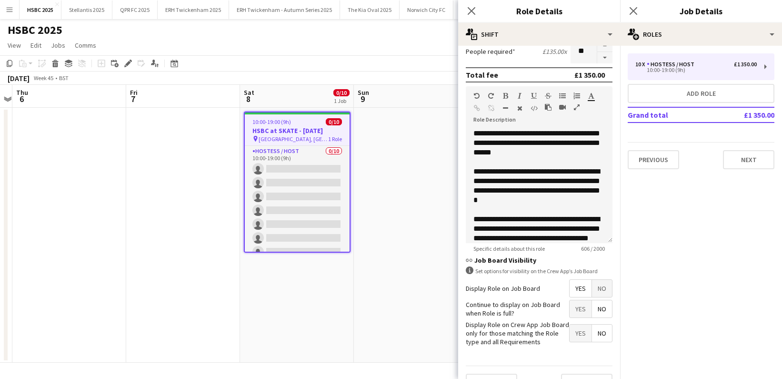
click at [581, 311] on span "Yes" at bounding box center [580, 308] width 22 height 17
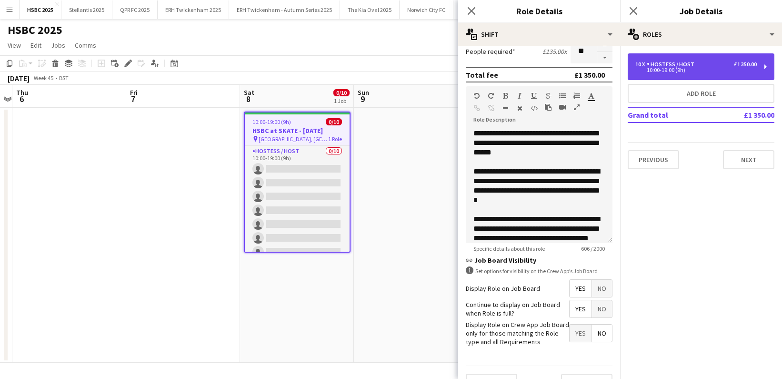
click at [683, 59] on div "10 x Hostess / Host £1 350.00 10:00-19:00 (9h)" at bounding box center [701, 66] width 147 height 27
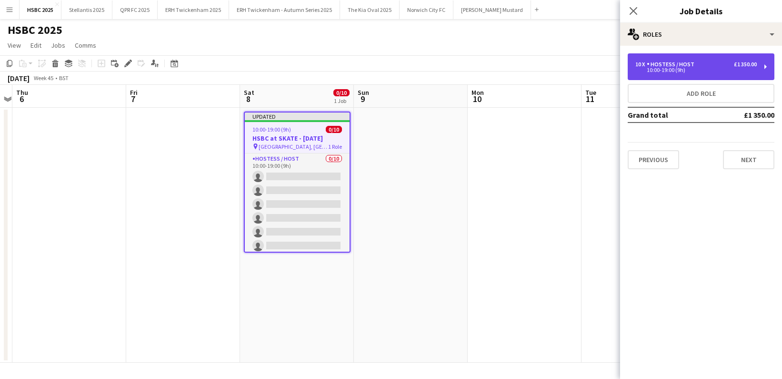
click at [699, 71] on div "10:00-19:00 (9h)" at bounding box center [695, 70] width 121 height 5
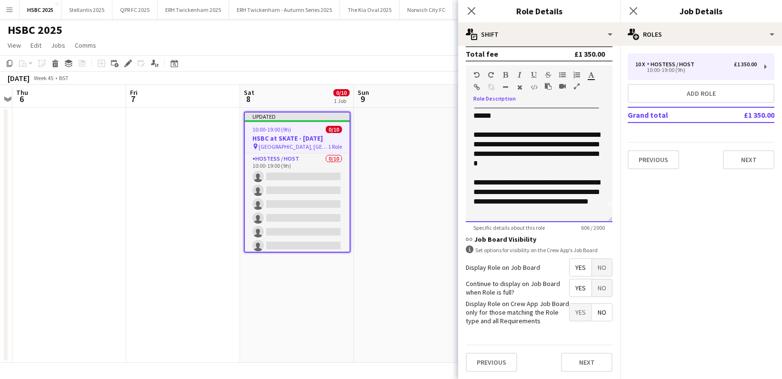
scroll to position [84, 0]
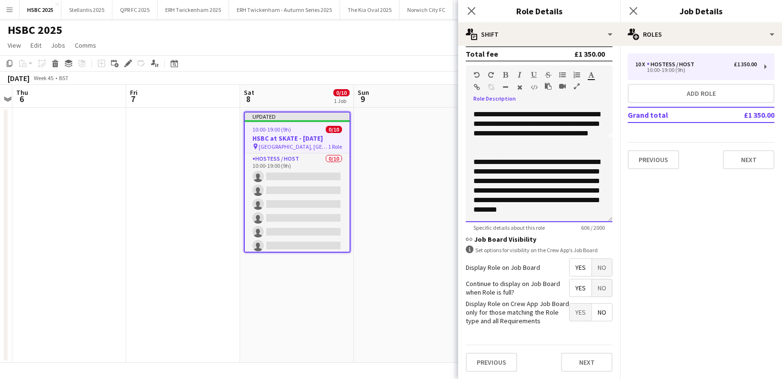
drag, startPoint x: 484, startPoint y: 117, endPoint x: 551, endPoint y: 183, distance: 93.9
click at [602, 230] on form "**********" at bounding box center [539, 83] width 162 height 592
copy div "**********"
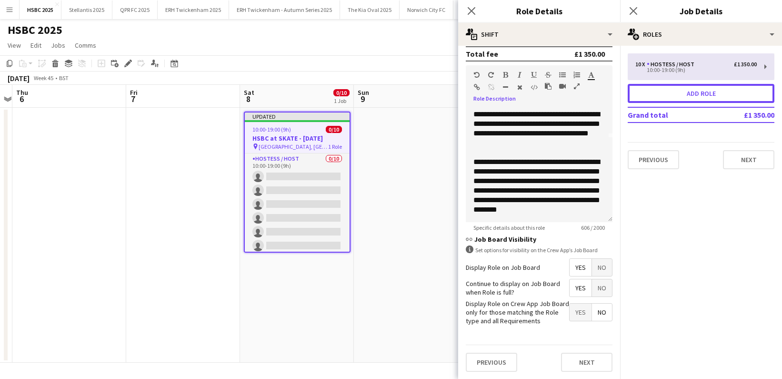
click at [694, 92] on button "Add role" at bounding box center [701, 93] width 147 height 19
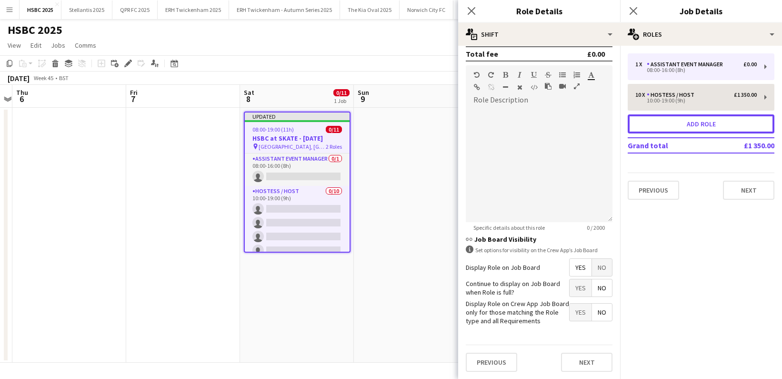
type input "**********"
type input "*****"
type input "***"
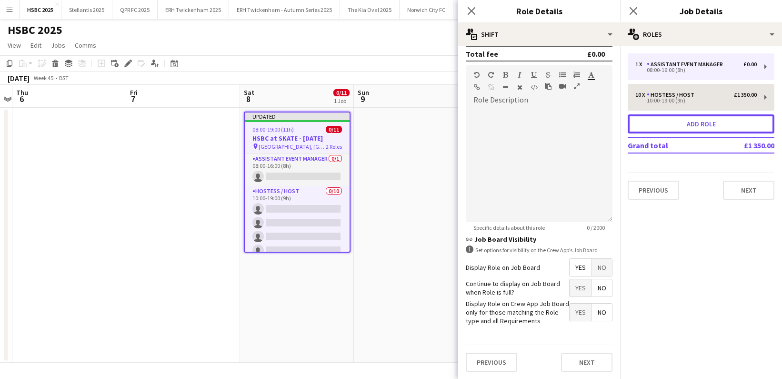
type input "*"
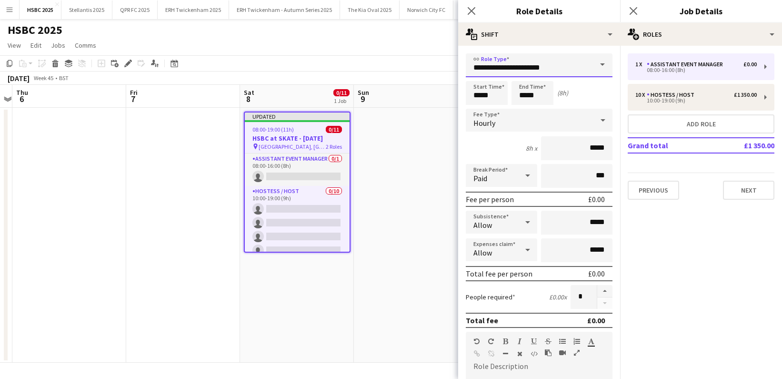
click at [519, 71] on input "**********" at bounding box center [539, 65] width 147 height 24
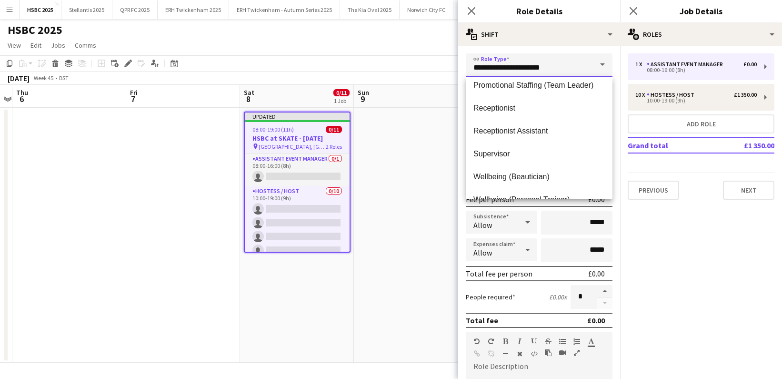
scroll to position [846, 0]
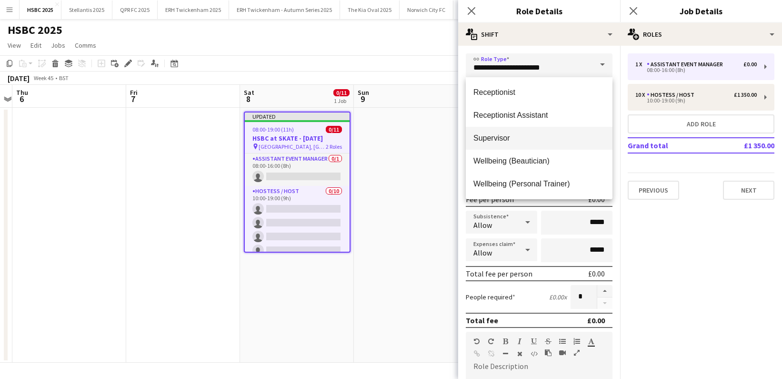
click at [511, 138] on span "Supervisor" at bounding box center [538, 137] width 131 height 9
type input "**********"
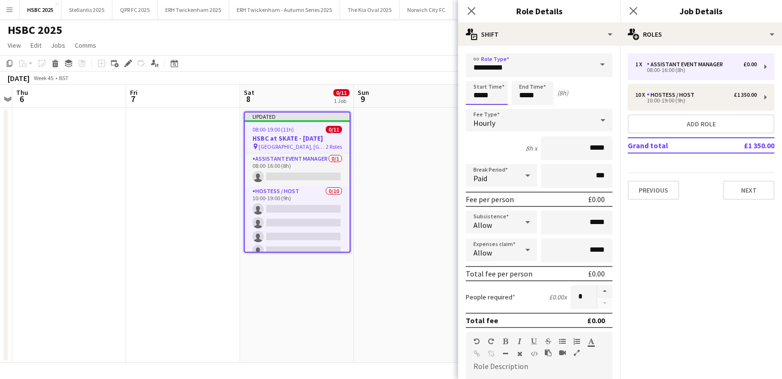
click at [472, 94] on input "*****" at bounding box center [487, 93] width 42 height 24
type input "*****"
click at [591, 146] on input "*****" at bounding box center [576, 148] width 71 height 24
type input "******"
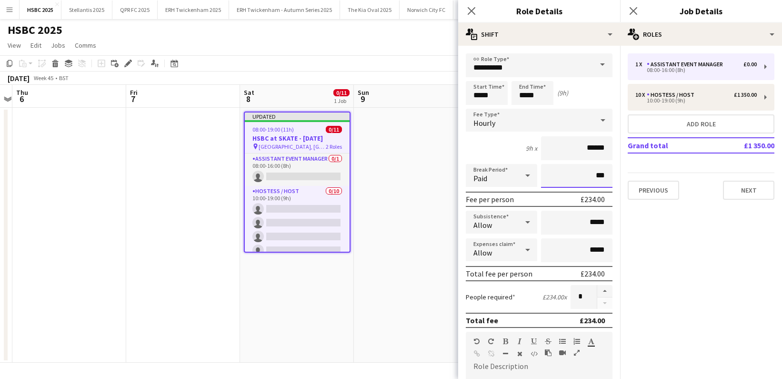
click at [587, 175] on input "***" at bounding box center [576, 176] width 71 height 24
type input "****"
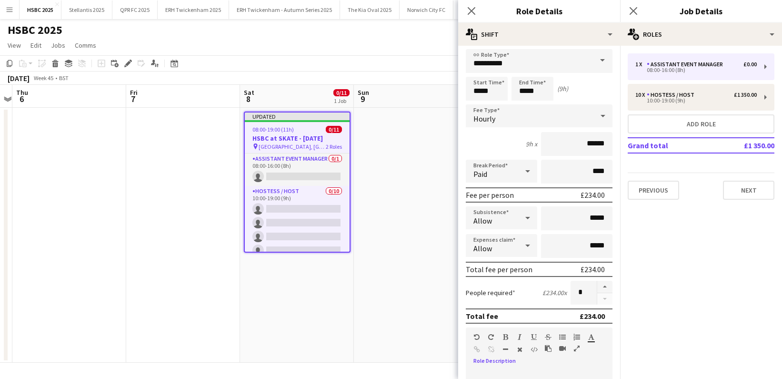
click at [511, 360] on div "Standard Heading 1 Heading 2 Heading 3 Heading 4 Heading 5 Heading 6 Heading 7 …" at bounding box center [539, 345] width 147 height 36
paste div
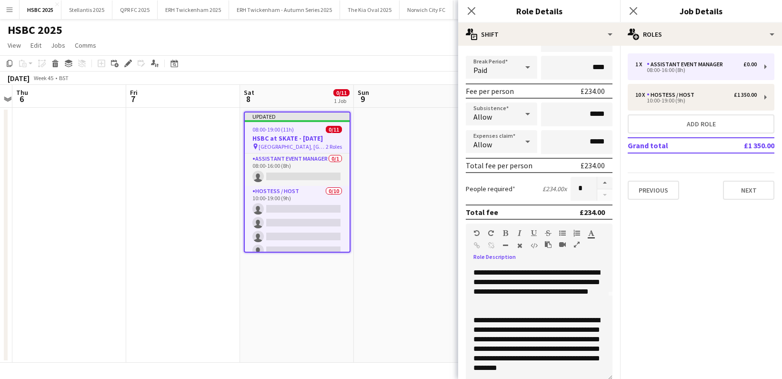
scroll to position [266, 0]
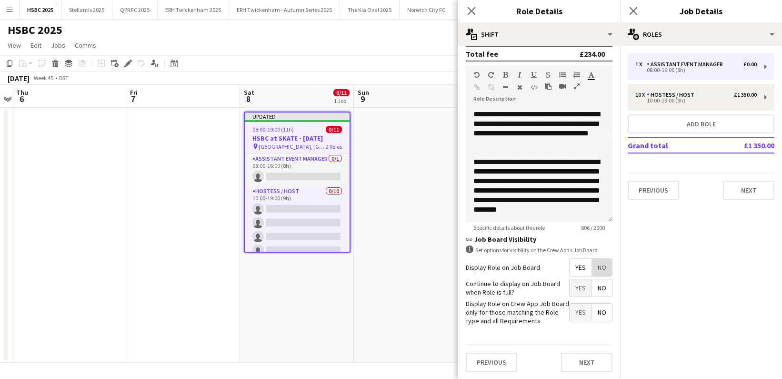
click at [605, 266] on span "No" at bounding box center [602, 267] width 20 height 17
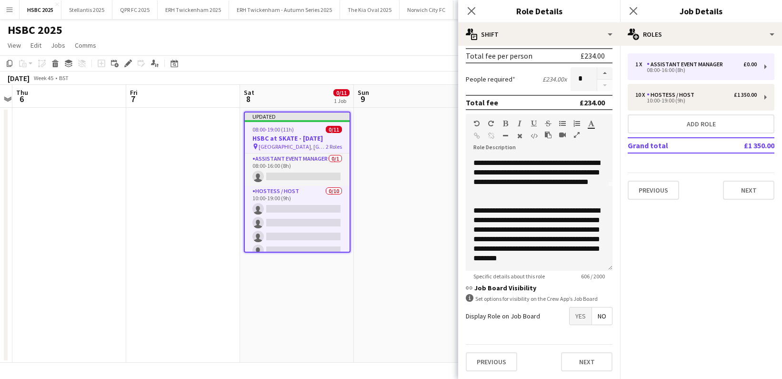
scroll to position [0, 0]
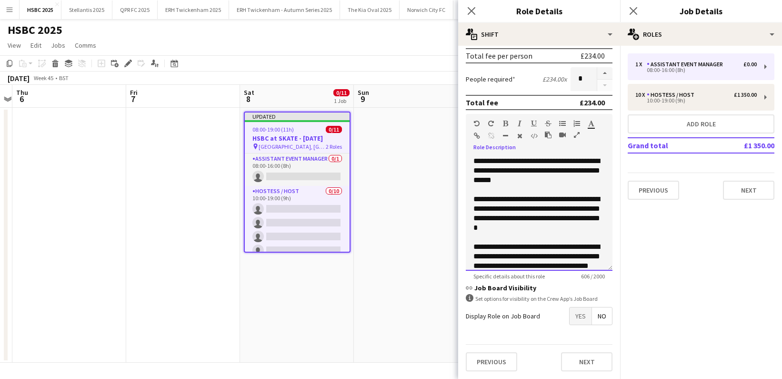
drag, startPoint x: 502, startPoint y: 160, endPoint x: 384, endPoint y: 159, distance: 118.1
click at [384, 159] on body "Menu Boards Boards Boards All jobs Status Workforce Workforce My Workforce Recr…" at bounding box center [391, 189] width 782 height 379
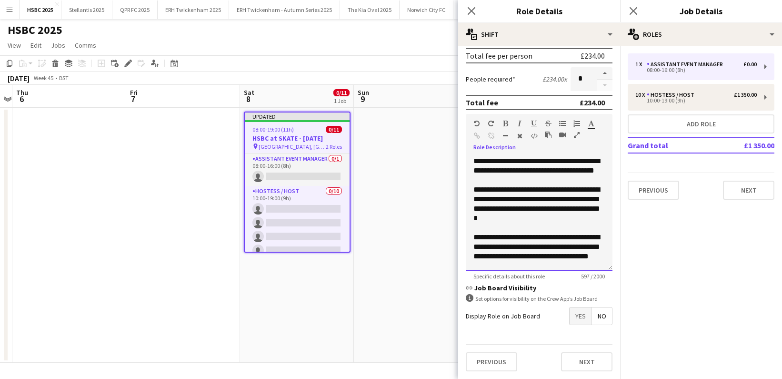
click at [508, 179] on div "**********" at bounding box center [539, 213] width 147 height 114
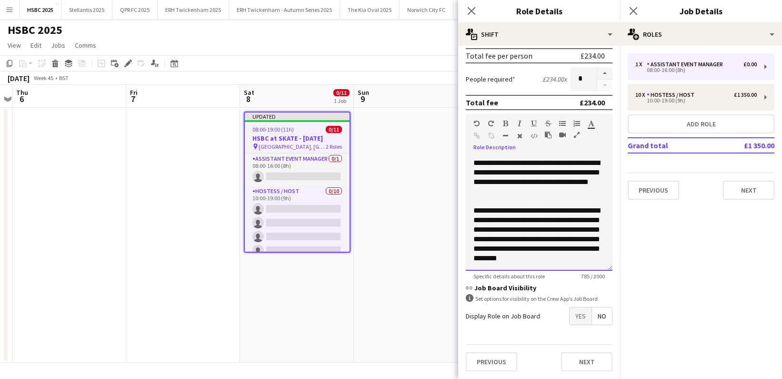
scroll to position [141, 0]
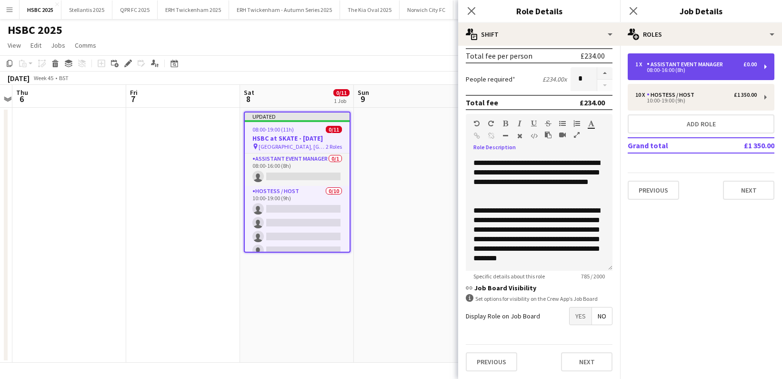
click at [677, 68] on div "08:00-16:00 (8h)" at bounding box center [695, 70] width 121 height 5
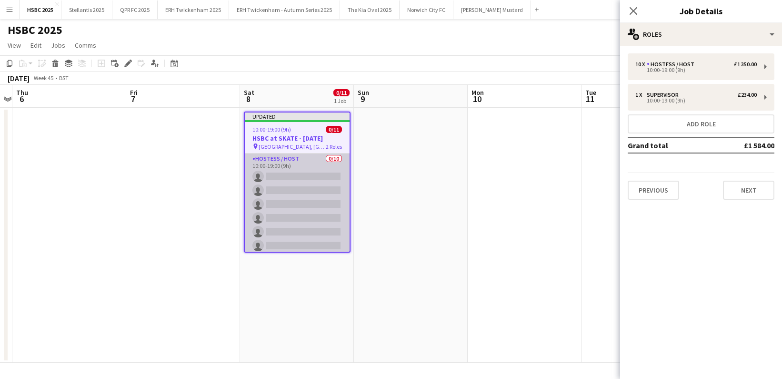
click at [323, 180] on app-card-role "Hostess / Host 0/10 10:00-19:00 (9h) single-neutral-actions single-neutral-acti…" at bounding box center [297, 231] width 105 height 157
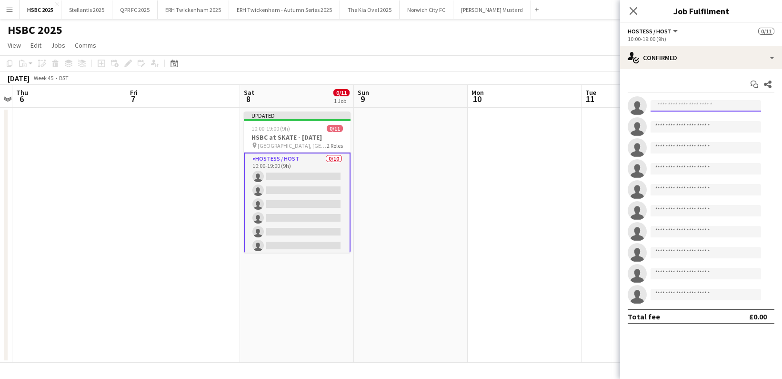
click at [752, 101] on input at bounding box center [705, 105] width 110 height 11
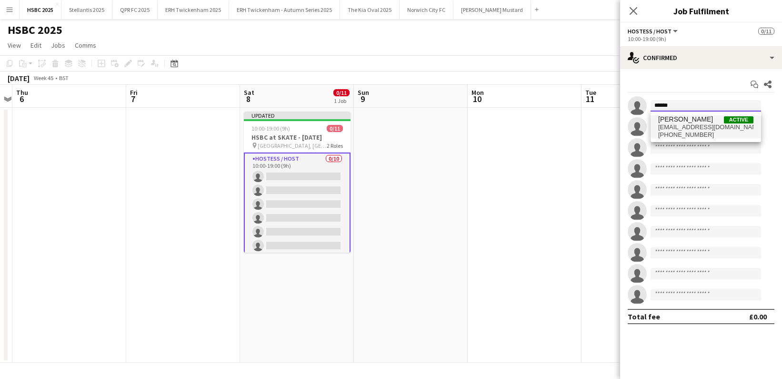
type input "******"
click at [738, 131] on span "[PHONE_NUMBER]" at bounding box center [705, 135] width 95 height 8
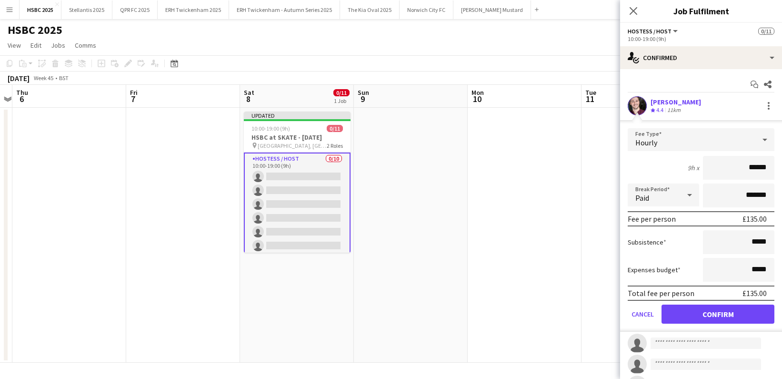
click button "Confirm" at bounding box center [717, 313] width 113 height 19
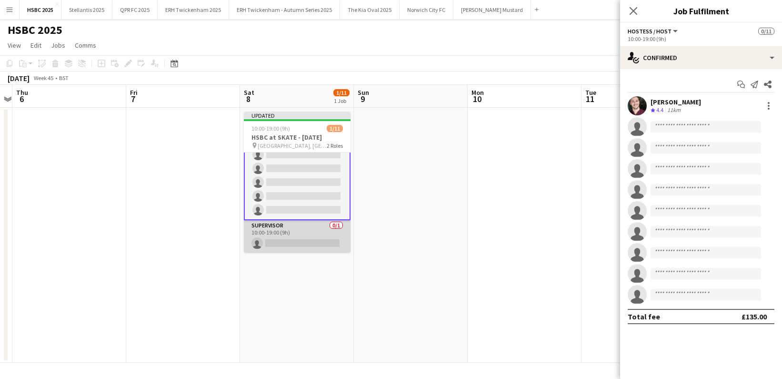
drag, startPoint x: 323, startPoint y: 237, endPoint x: 337, endPoint y: 232, distance: 14.2
click at [323, 237] on app-card-role "Supervisor 0/1 10:00-19:00 (9h) single-neutral-actions" at bounding box center [297, 236] width 107 height 32
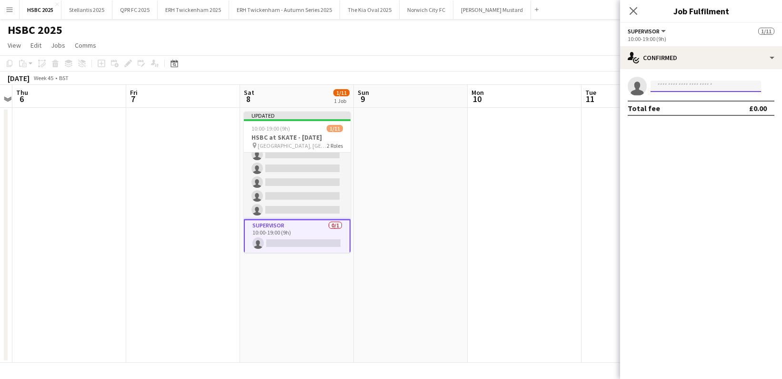
click at [700, 84] on input at bounding box center [705, 85] width 110 height 11
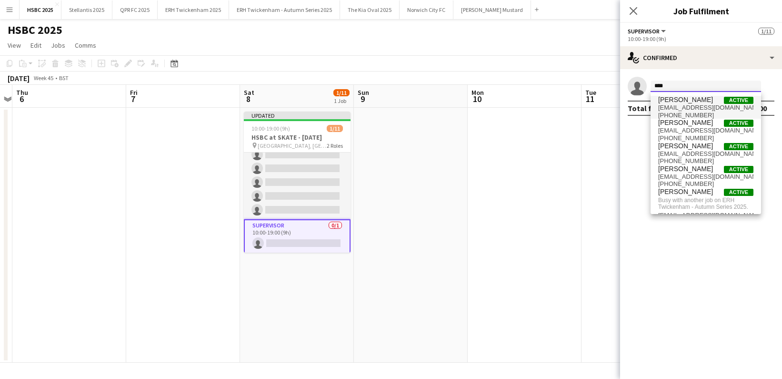
type input "****"
click at [700, 102] on span "[PERSON_NAME] Active" at bounding box center [705, 100] width 95 height 8
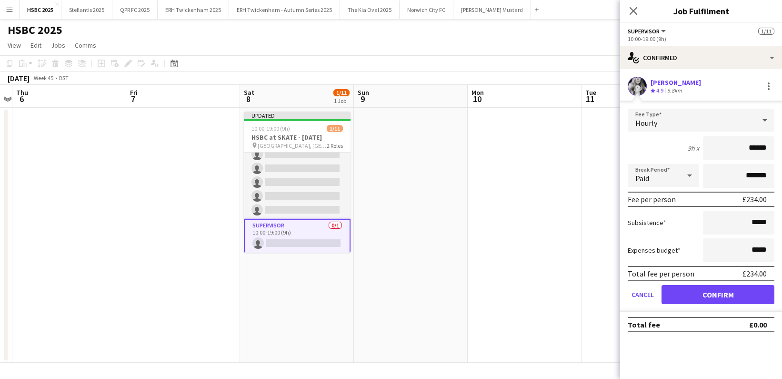
click button "Confirm" at bounding box center [717, 294] width 113 height 19
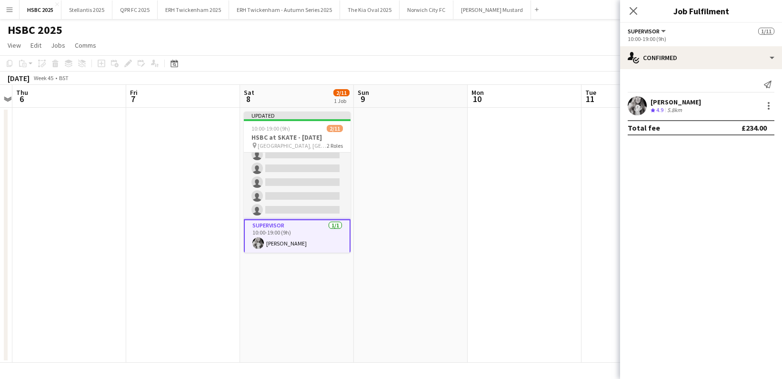
drag, startPoint x: 514, startPoint y: 159, endPoint x: 521, endPoint y: 147, distance: 14.1
click at [514, 159] on app-date-cell at bounding box center [525, 235] width 114 height 255
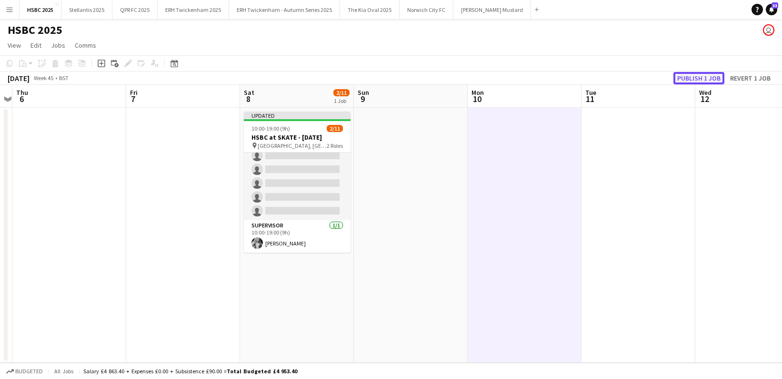
click at [696, 77] on button "Publish 1 job" at bounding box center [698, 78] width 51 height 12
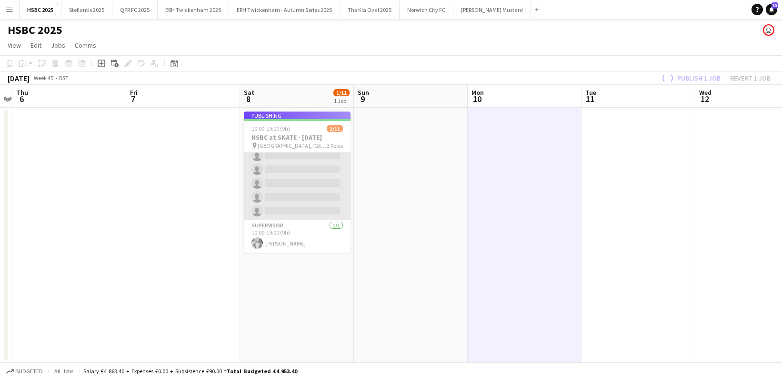
scroll to position [81, 0]
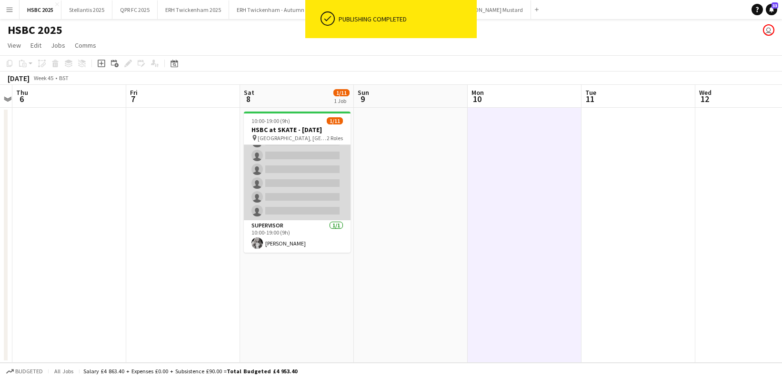
click at [331, 173] on app-card-role "Hostess / Host [DATE] 10:00-19:00 (9h) [PERSON_NAME] single-neutral-actions sin…" at bounding box center [297, 141] width 107 height 157
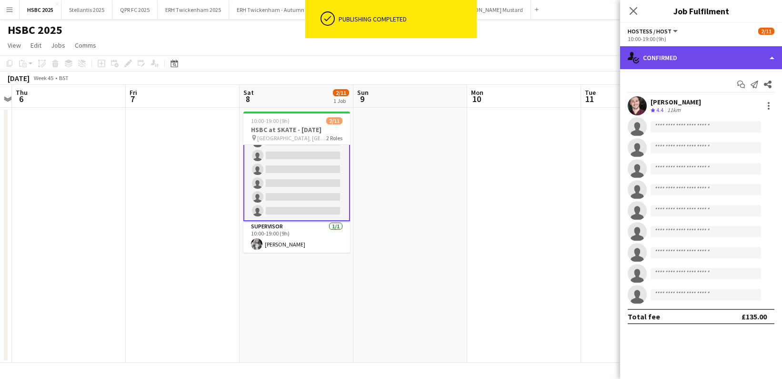
click at [679, 51] on div "single-neutral-actions-check-2 Confirmed" at bounding box center [701, 57] width 162 height 23
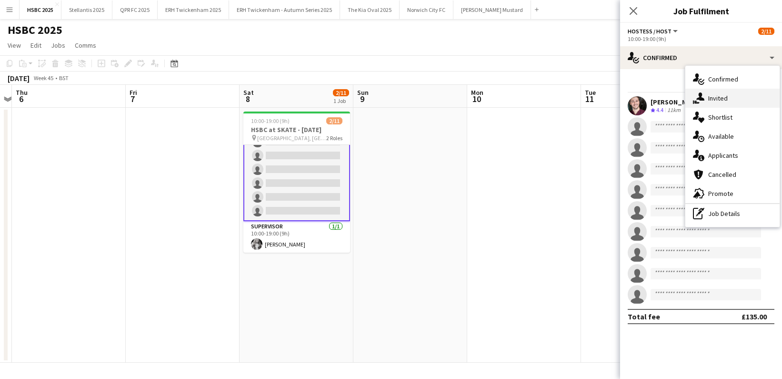
click at [738, 101] on div "single-neutral-actions-share-1 Invited" at bounding box center [732, 98] width 94 height 19
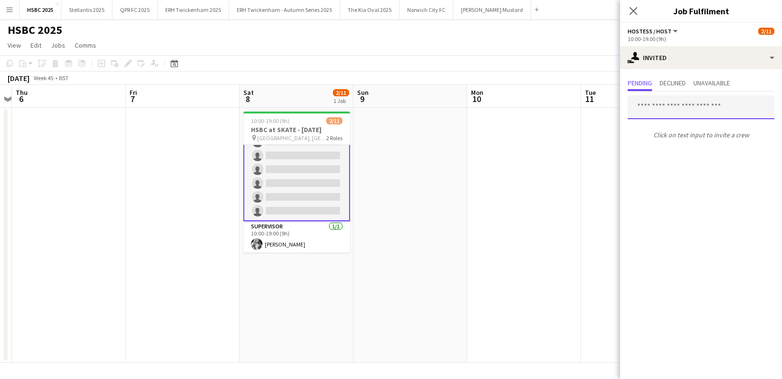
click at [676, 110] on input "text" at bounding box center [701, 107] width 147 height 24
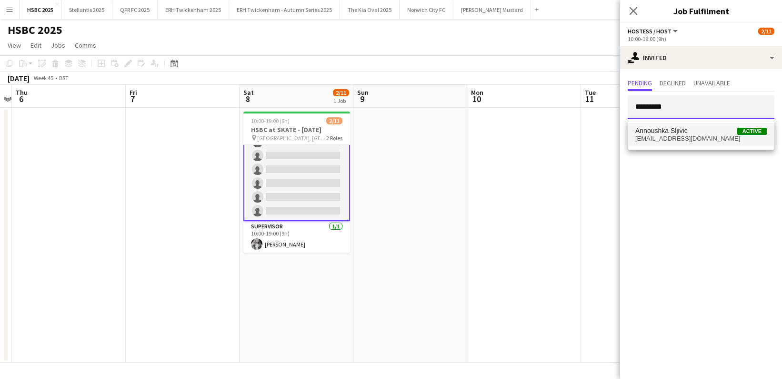
type input "*********"
click at [677, 136] on span "[EMAIL_ADDRESS][DOMAIN_NAME]" at bounding box center [700, 139] width 131 height 8
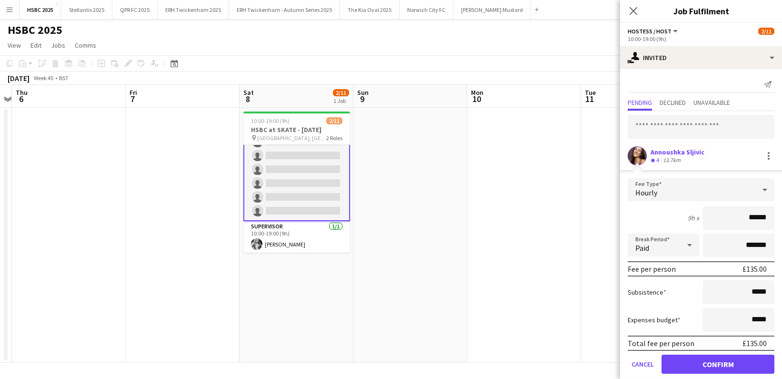
click button "Confirm" at bounding box center [717, 363] width 113 height 19
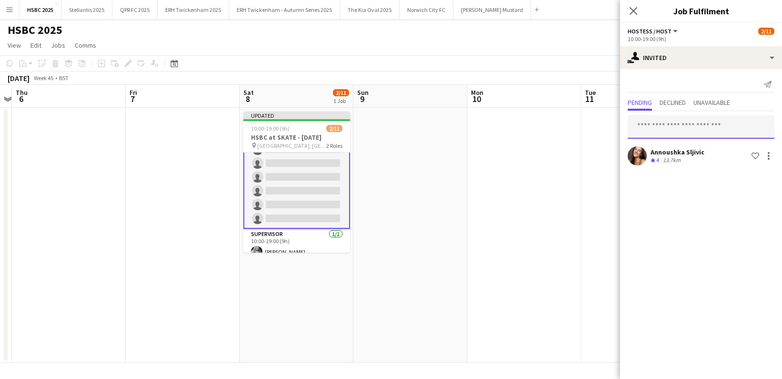
click at [673, 130] on input "text" at bounding box center [701, 127] width 147 height 24
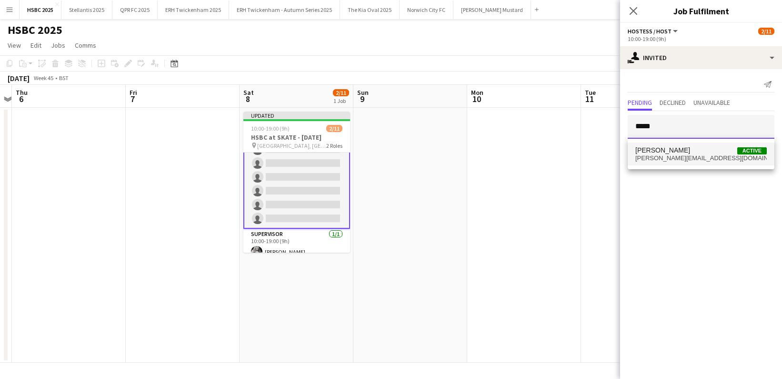
type input "*****"
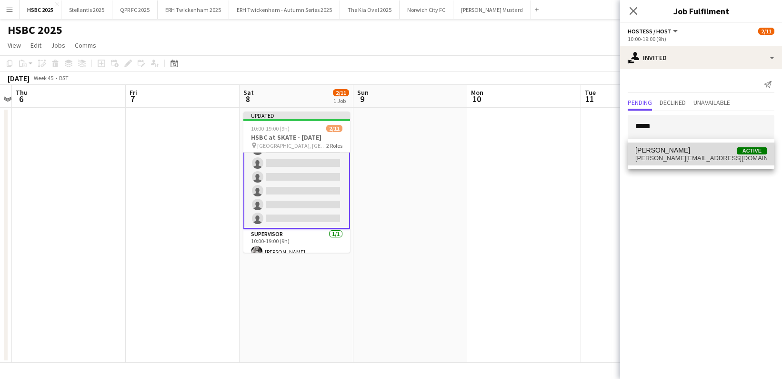
click at [682, 153] on span "[PERSON_NAME] Active" at bounding box center [700, 150] width 131 height 8
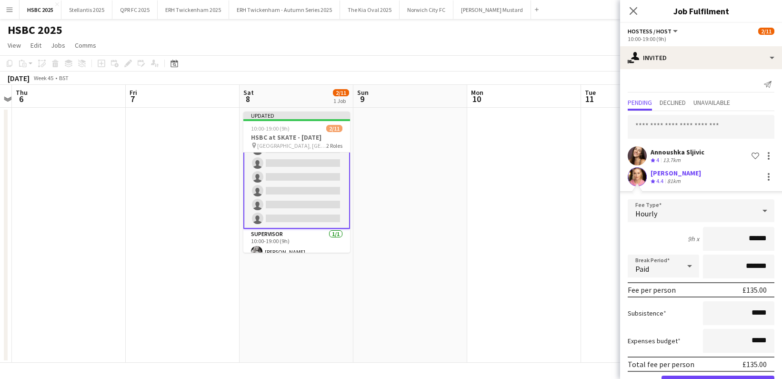
click button "Confirm" at bounding box center [717, 384] width 113 height 19
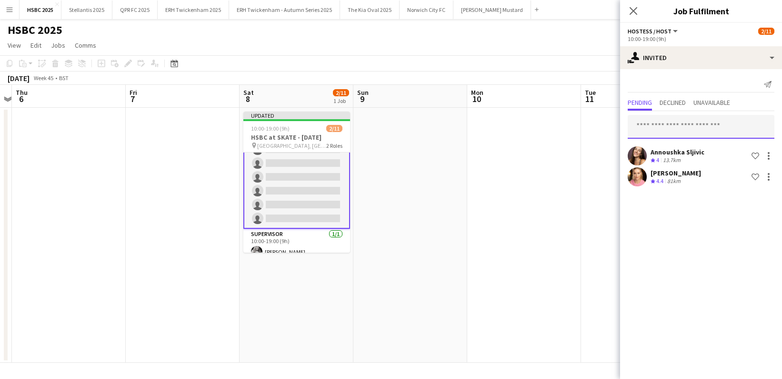
click at [674, 119] on input "text" at bounding box center [701, 127] width 147 height 24
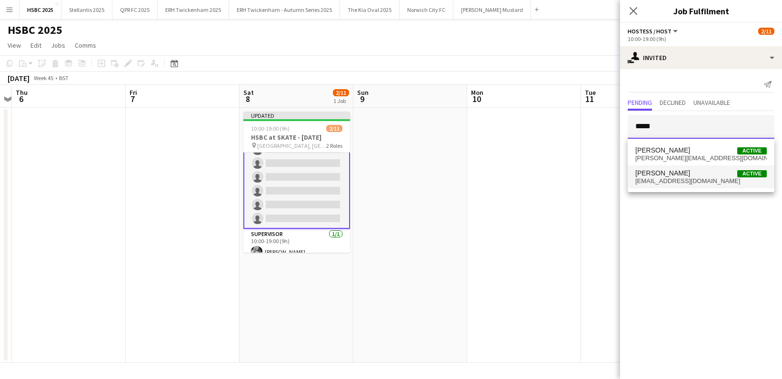
type input "*****"
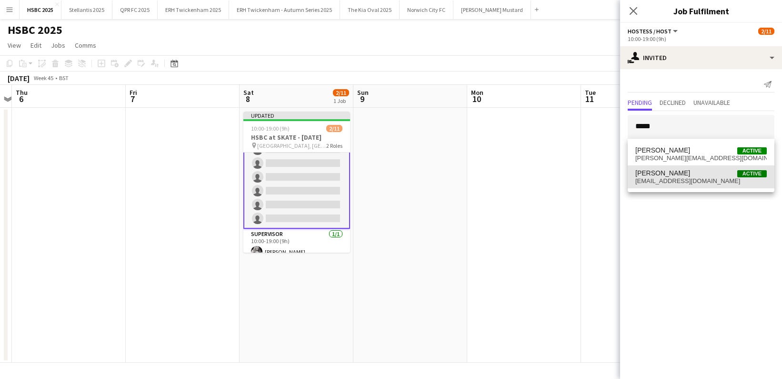
click at [685, 182] on span "[EMAIL_ADDRESS][DOMAIN_NAME]" at bounding box center [700, 181] width 131 height 8
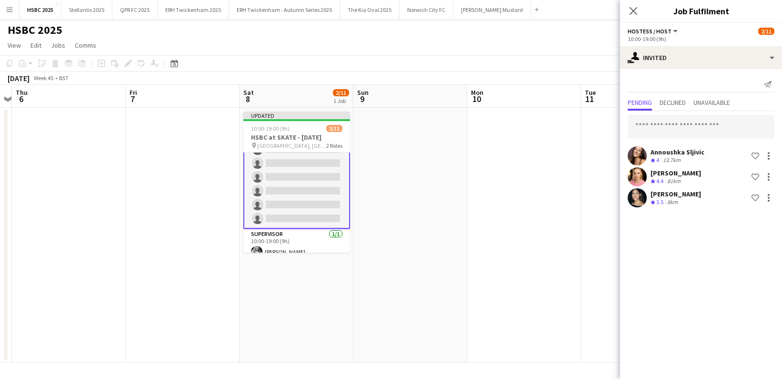
drag, startPoint x: 487, startPoint y: 177, endPoint x: 510, endPoint y: 156, distance: 31.4
click at [487, 176] on app-date-cell at bounding box center [524, 235] width 114 height 255
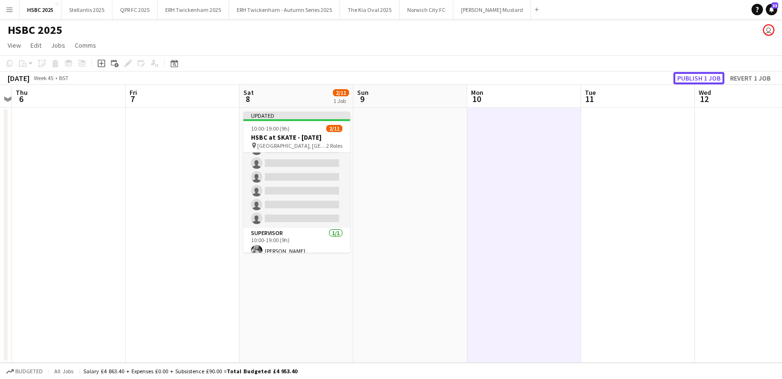
click at [691, 74] on button "Publish 1 job" at bounding box center [698, 78] width 51 height 12
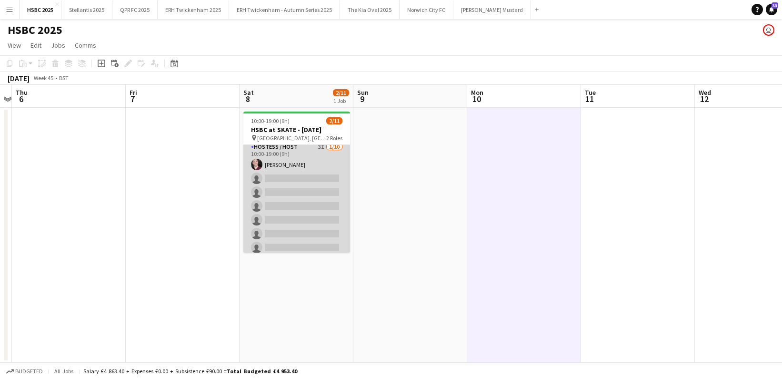
scroll to position [0, 0]
click at [305, 174] on app-card-role "Hostess / Host 3I [DATE] 10:00-19:00 (9h) [PERSON_NAME] single-neutral-actions …" at bounding box center [296, 223] width 107 height 157
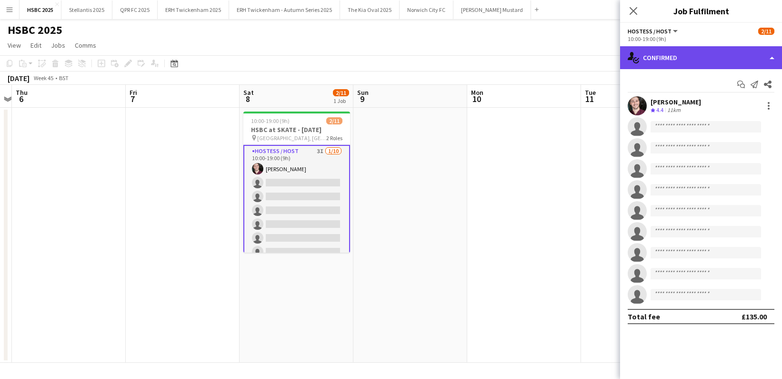
click at [692, 65] on div "single-neutral-actions-check-2 Confirmed" at bounding box center [701, 57] width 162 height 23
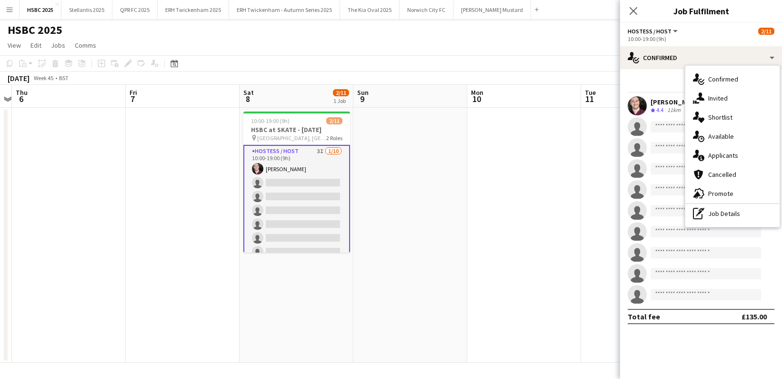
click at [732, 99] on div "single-neutral-actions-share-1 Invited" at bounding box center [732, 98] width 94 height 19
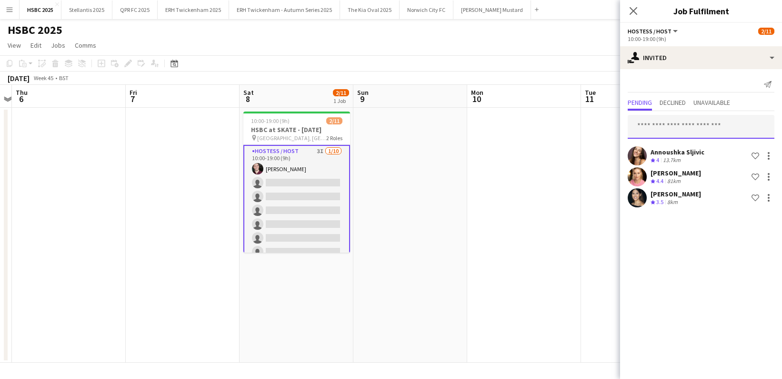
click at [681, 128] on input "text" at bounding box center [701, 127] width 147 height 24
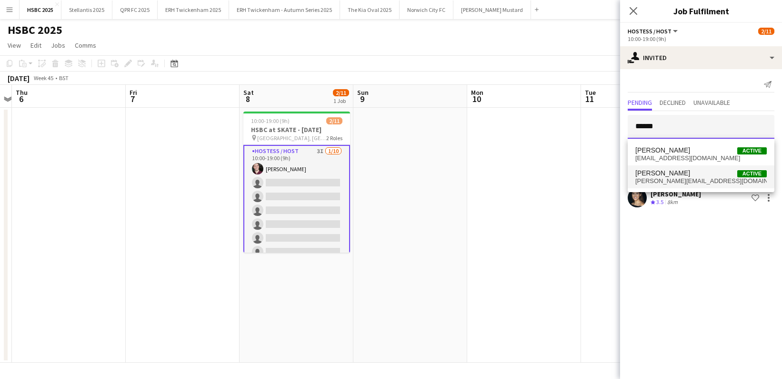
type input "******"
click at [704, 179] on span "[PERSON_NAME][EMAIL_ADDRESS][DOMAIN_NAME]" at bounding box center [700, 181] width 131 height 8
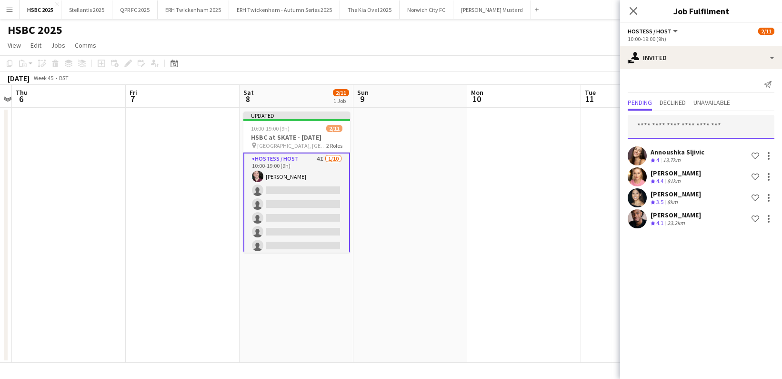
click at [709, 129] on input "text" at bounding box center [701, 127] width 147 height 24
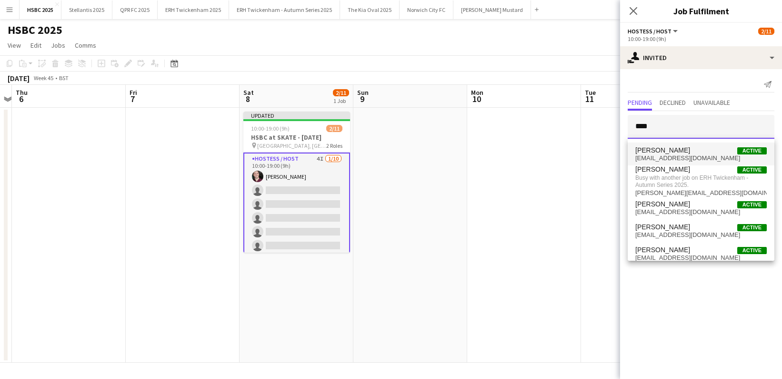
type input "****"
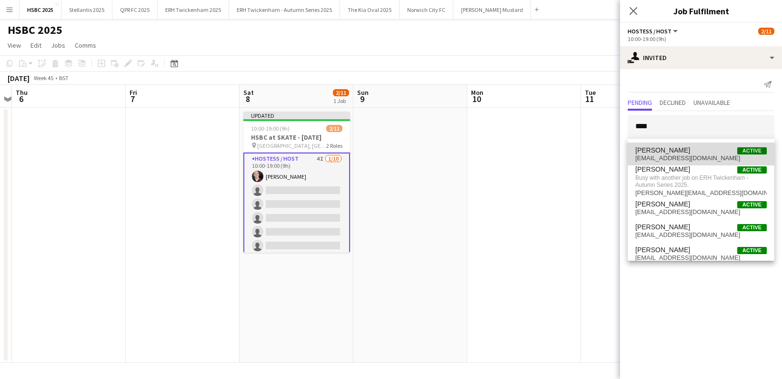
click at [717, 150] on span "[PERSON_NAME] Active" at bounding box center [700, 150] width 131 height 8
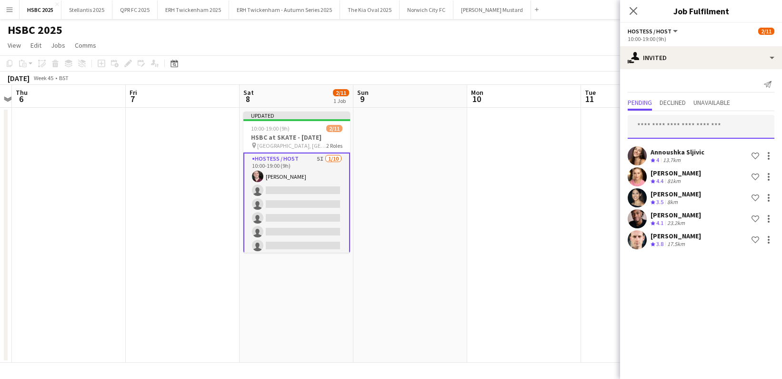
click at [710, 126] on input "text" at bounding box center [701, 127] width 147 height 24
type input "*****"
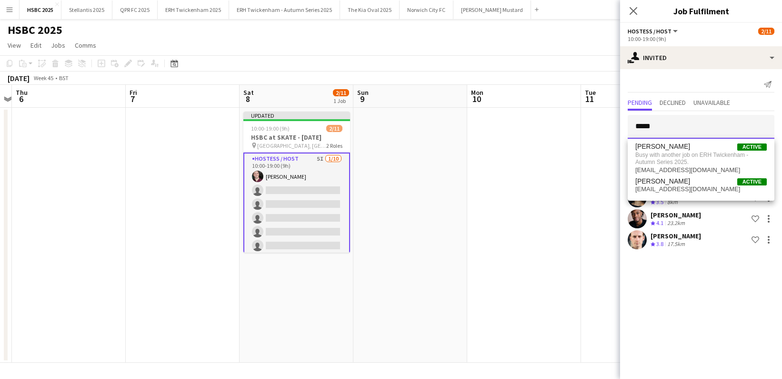
drag, startPoint x: 690, startPoint y: 128, endPoint x: 589, endPoint y: 123, distance: 101.0
click at [589, 123] on body "Menu Boards Boards Boards All jobs Status Workforce Workforce My Workforce Recr…" at bounding box center [391, 189] width 782 height 379
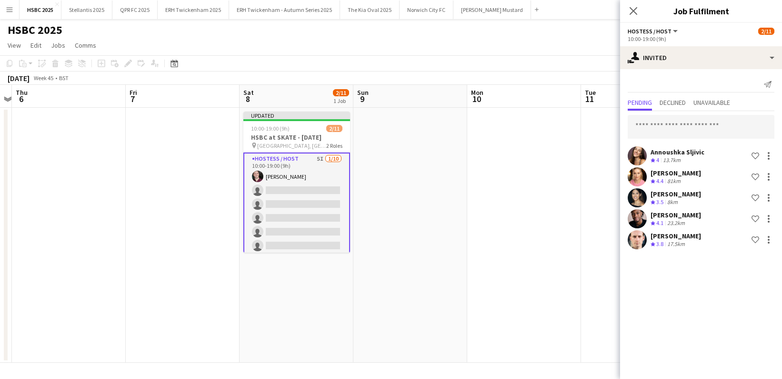
click at [514, 134] on app-date-cell at bounding box center [524, 235] width 114 height 255
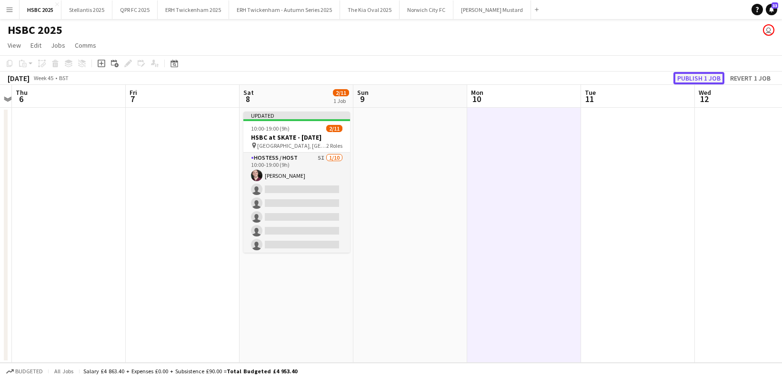
click at [703, 77] on button "Publish 1 job" at bounding box center [698, 78] width 51 height 12
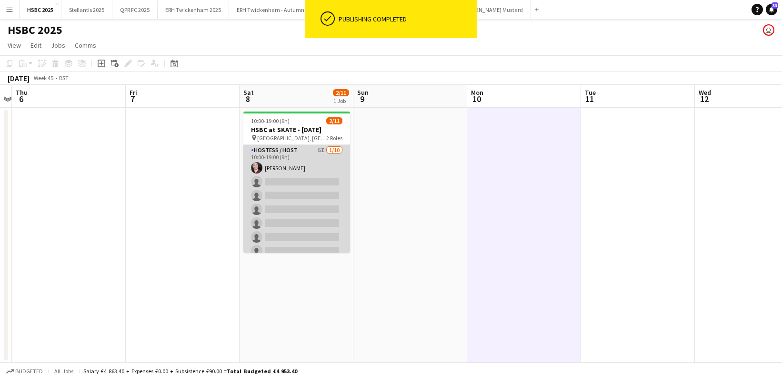
click at [315, 170] on app-card-role "Hostess / Host 5I [DATE] 10:00-19:00 (9h) [PERSON_NAME] single-neutral-actions …" at bounding box center [296, 223] width 107 height 157
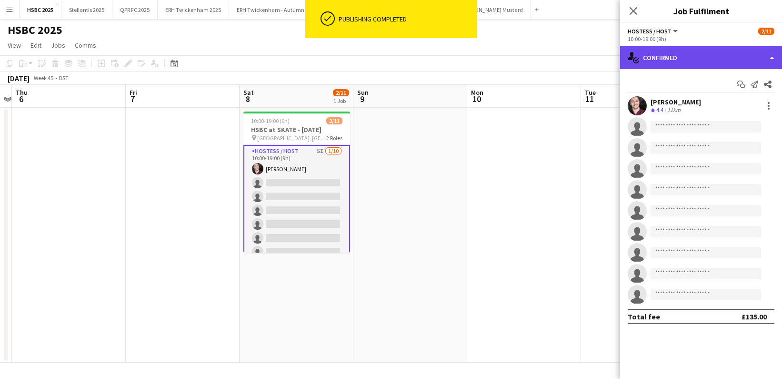
click at [697, 59] on div "single-neutral-actions-check-2 Confirmed" at bounding box center [701, 57] width 162 height 23
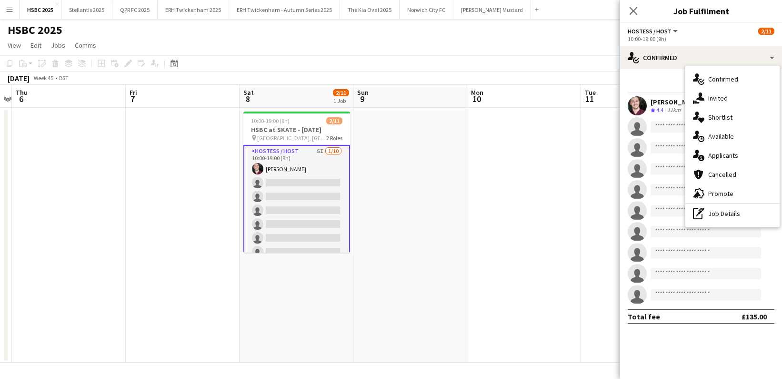
click at [751, 186] on div "advertising-megaphone Promote" at bounding box center [732, 193] width 94 height 19
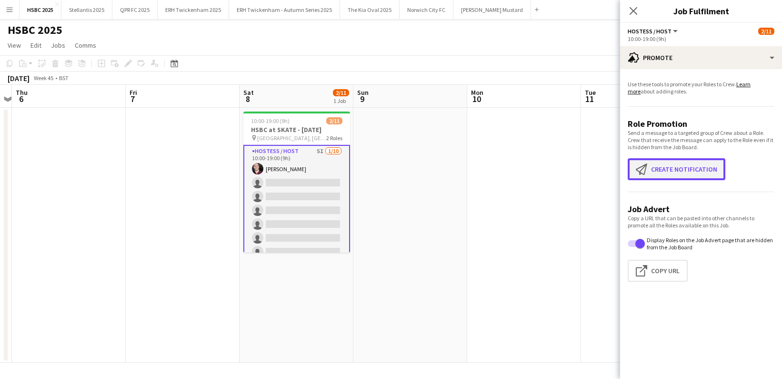
click at [683, 166] on button "Create notification Create notification" at bounding box center [677, 169] width 98 height 22
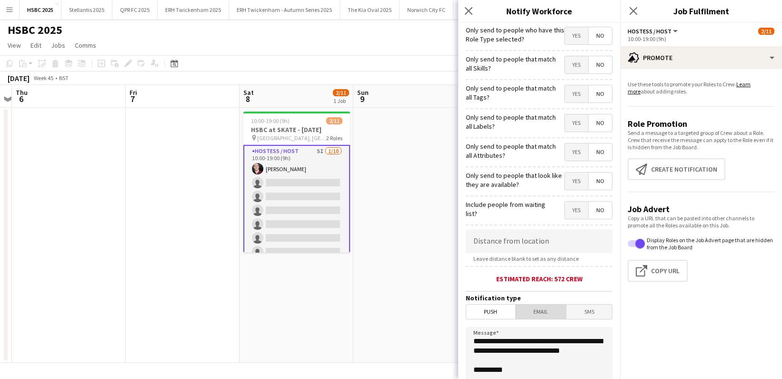
drag, startPoint x: 541, startPoint y: 314, endPoint x: 548, endPoint y: 309, distance: 8.2
click at [541, 314] on span "Email" at bounding box center [541, 311] width 50 height 14
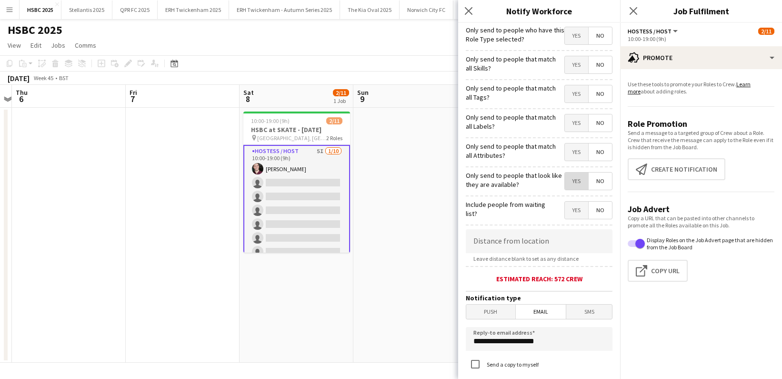
click at [579, 181] on span "Yes" at bounding box center [576, 180] width 23 height 17
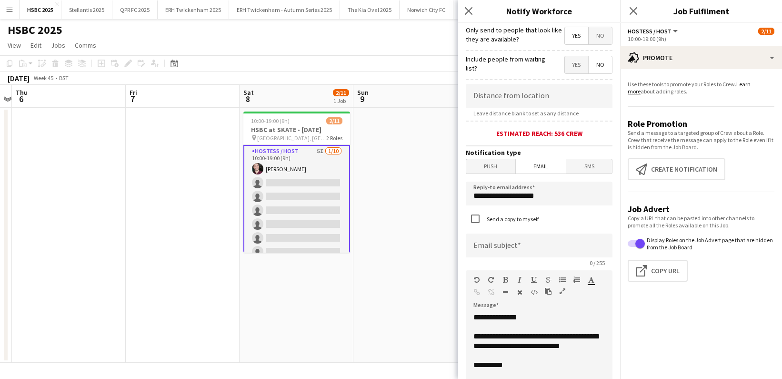
scroll to position [158, 0]
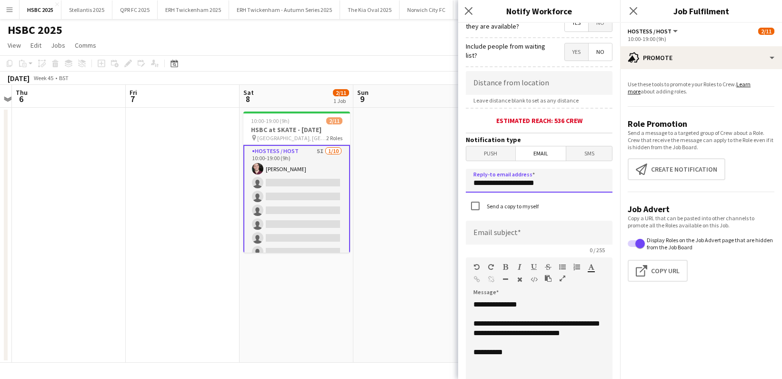
drag, startPoint x: 564, startPoint y: 183, endPoint x: 529, endPoint y: 188, distance: 35.1
click at [529, 188] on input "**********" at bounding box center [539, 181] width 147 height 24
drag, startPoint x: 567, startPoint y: 182, endPoint x: 419, endPoint y: 180, distance: 148.1
click at [419, 180] on body "Menu Boards Boards Boards All jobs Status Workforce Workforce My Workforce Recr…" at bounding box center [391, 189] width 782 height 379
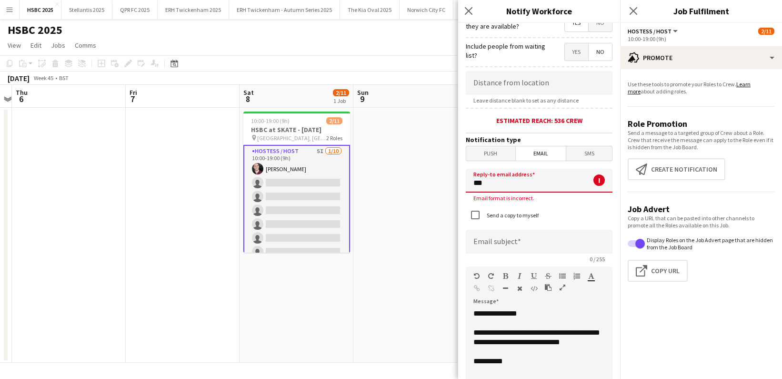
type input "**********"
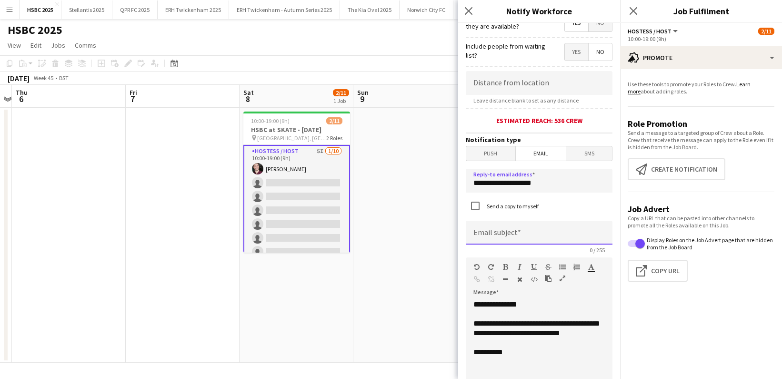
click at [534, 234] on input at bounding box center [539, 232] width 147 height 24
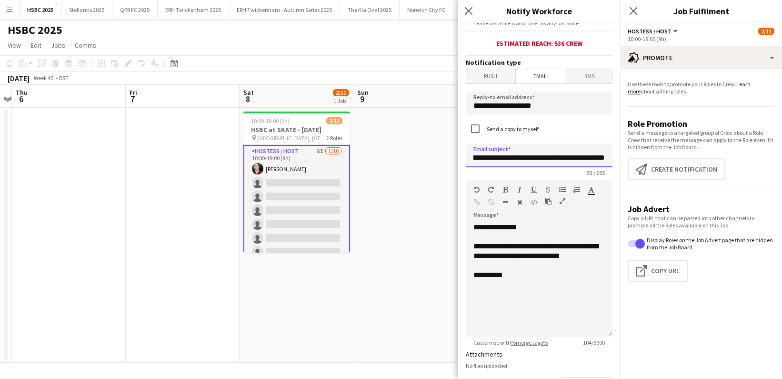
scroll to position [250, 0]
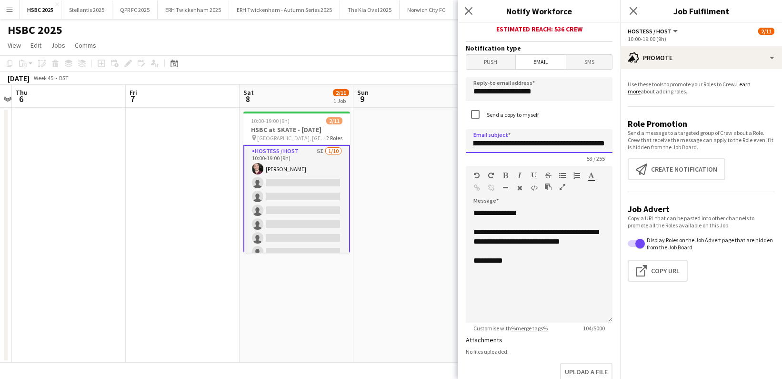
type input "**********"
click at [521, 286] on div "**********" at bounding box center [539, 265] width 147 height 114
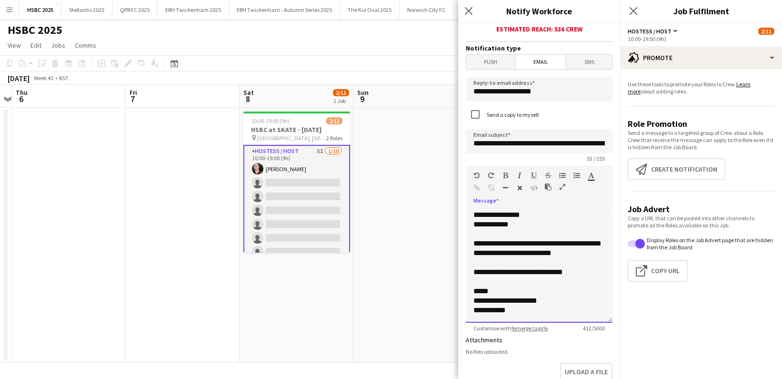
scroll to position [388, 0]
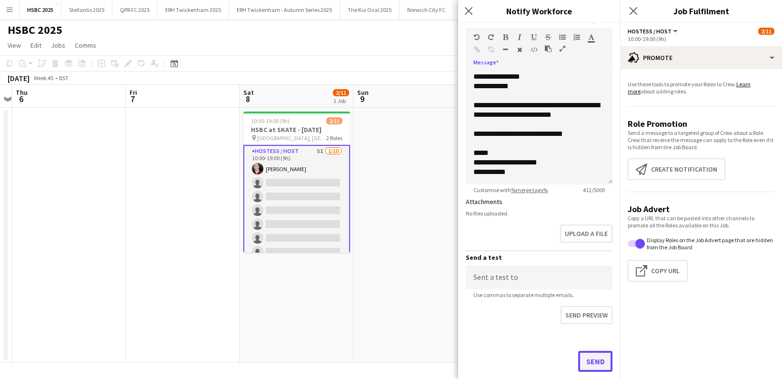
click at [595, 367] on button "Send" at bounding box center [595, 360] width 34 height 21
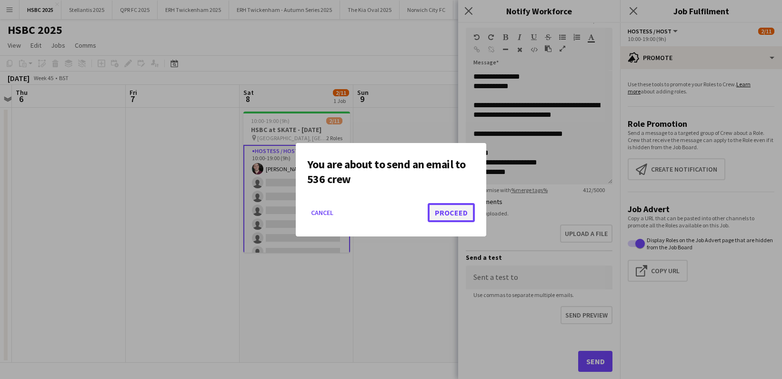
click at [456, 210] on button "Proceed" at bounding box center [451, 212] width 47 height 19
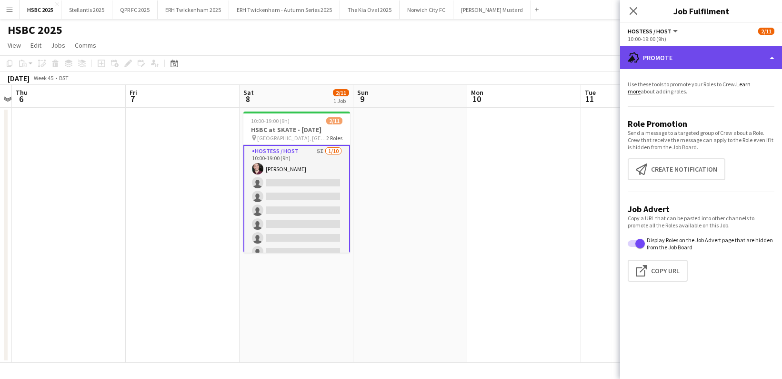
click at [667, 59] on div "advertising-megaphone Promote" at bounding box center [701, 57] width 162 height 23
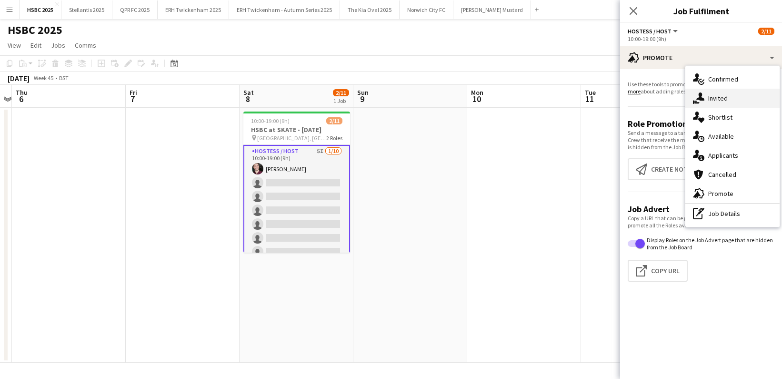
click at [746, 99] on div "single-neutral-actions-share-1 Invited" at bounding box center [732, 98] width 94 height 19
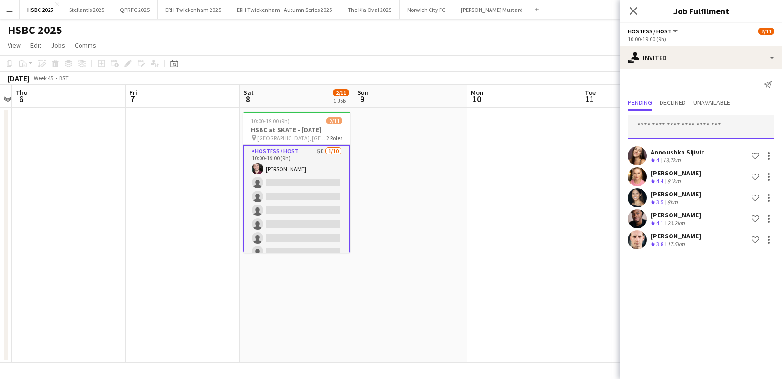
click at [679, 116] on input "text" at bounding box center [701, 127] width 147 height 24
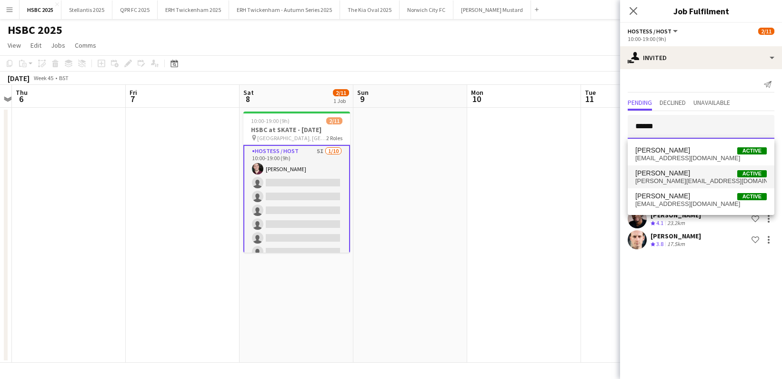
type input "******"
click at [705, 174] on span "[PERSON_NAME] Active" at bounding box center [700, 173] width 131 height 8
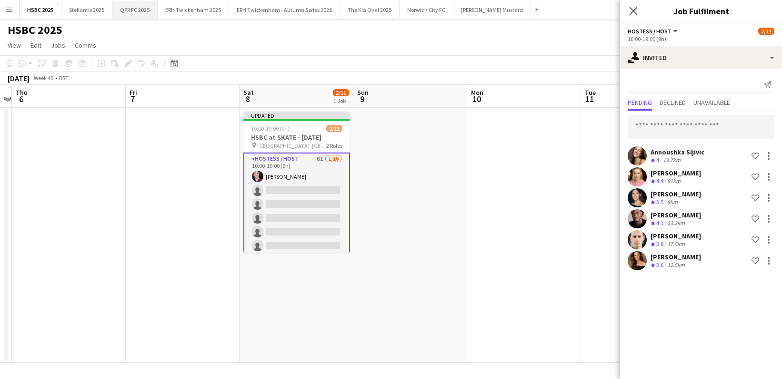
click at [140, 10] on button "QPR FC 2025 Close" at bounding box center [134, 9] width 45 height 19
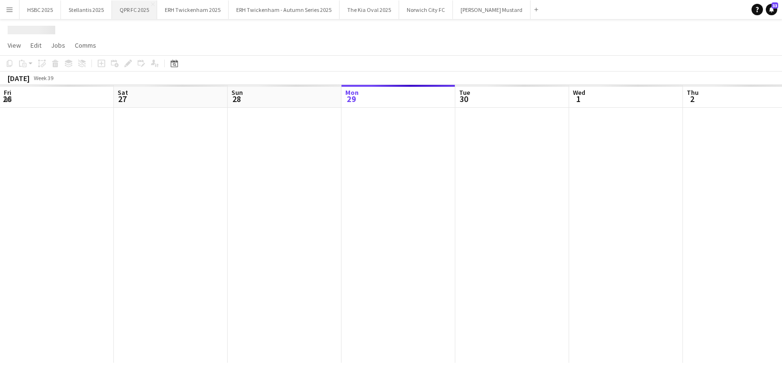
scroll to position [0, 228]
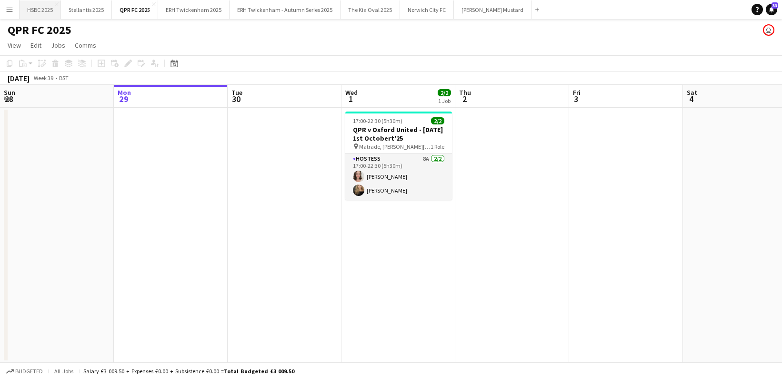
click at [34, 12] on button "HSBC 2025 Close" at bounding box center [40, 9] width 41 height 19
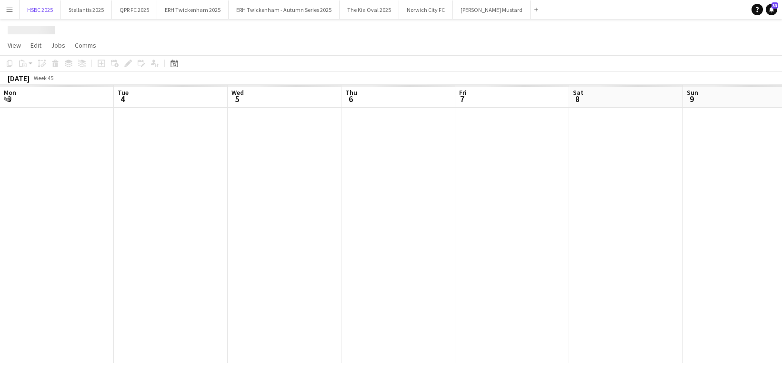
scroll to position [0, 330]
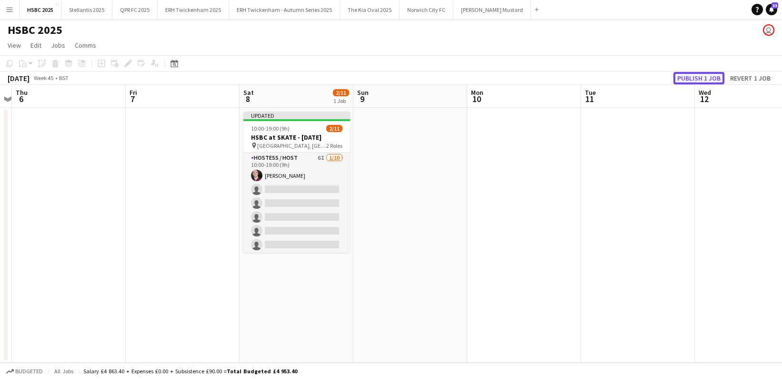
click at [690, 81] on button "Publish 1 job" at bounding box center [698, 78] width 51 height 12
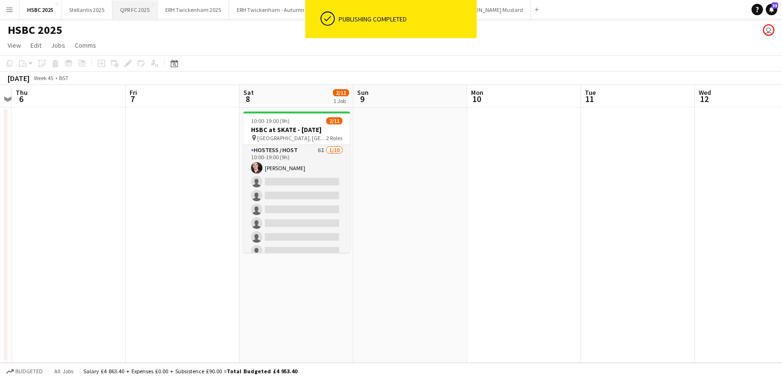
click at [130, 8] on button "QPR FC 2025 Close" at bounding box center [134, 9] width 45 height 19
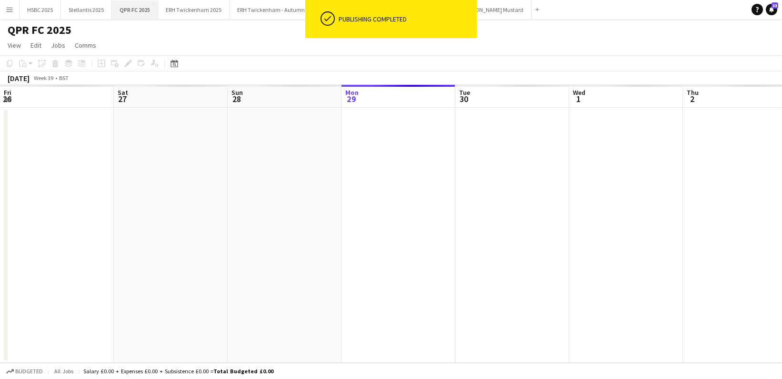
scroll to position [0, 228]
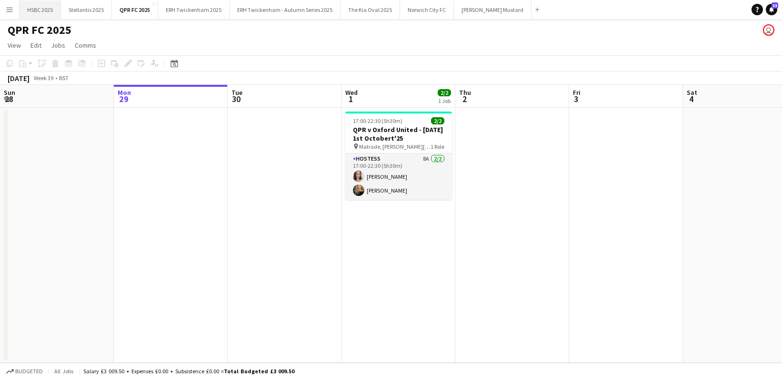
click at [30, 8] on button "HSBC 2025 Close" at bounding box center [40, 9] width 41 height 19
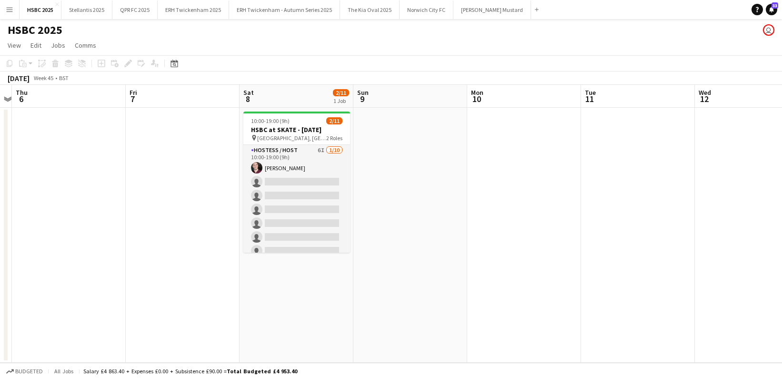
click at [12, 6] on app-icon "Menu" at bounding box center [10, 10] width 8 height 8
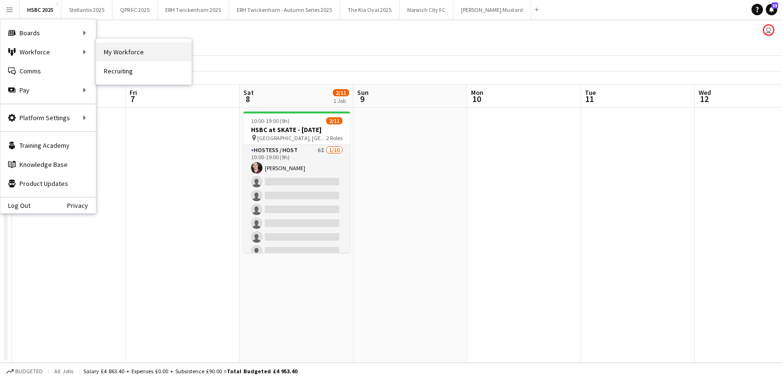
click at [161, 50] on link "My Workforce" at bounding box center [143, 51] width 95 height 19
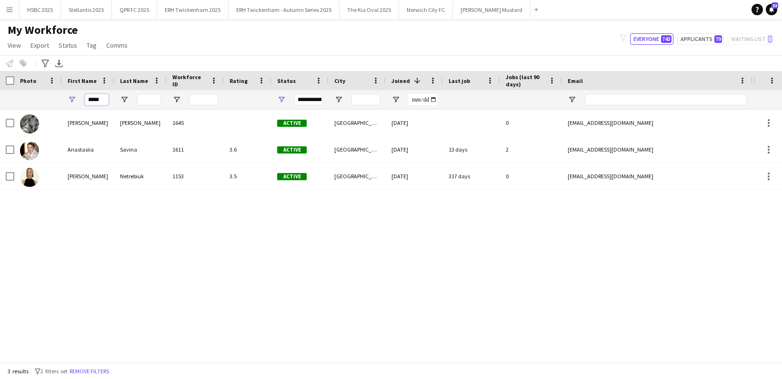
drag, startPoint x: 54, startPoint y: 94, endPoint x: -20, endPoint y: 91, distance: 73.9
click at [0, 91] on html "Menu Boards Boards Boards All jobs Status Workforce Workforce My Workforce Recr…" at bounding box center [391, 189] width 782 height 379
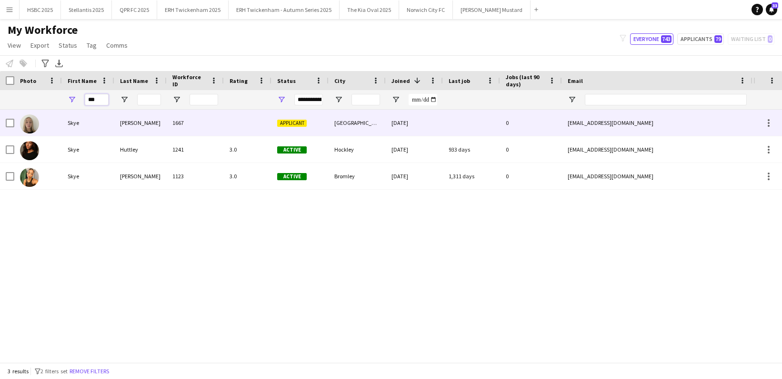
type input "***"
click at [68, 121] on div "Skye" at bounding box center [88, 123] width 52 height 26
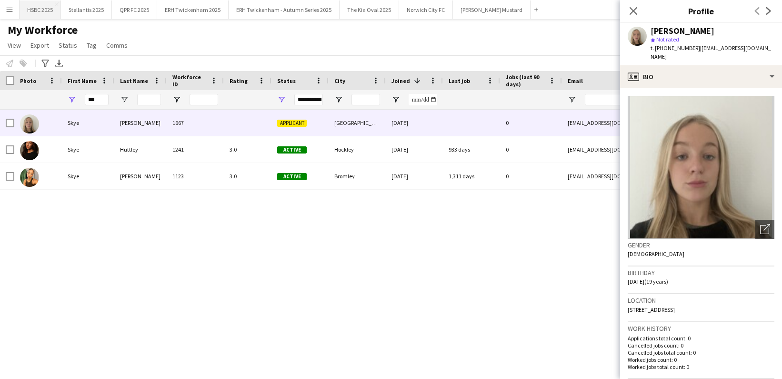
click at [36, 12] on button "HSBC 2025 Close" at bounding box center [40, 9] width 41 height 19
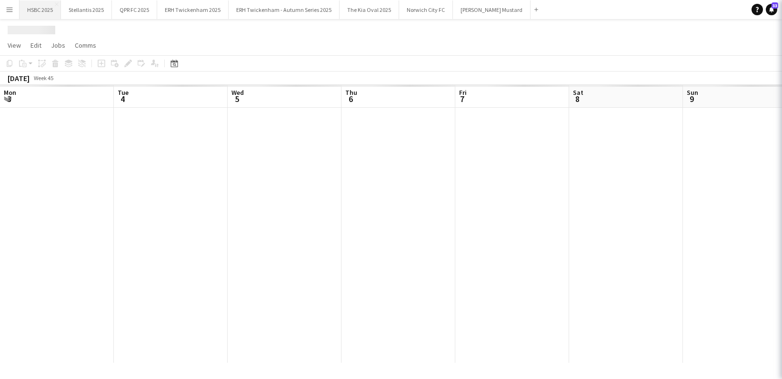
scroll to position [0, 330]
